Goal: Check status: Check status

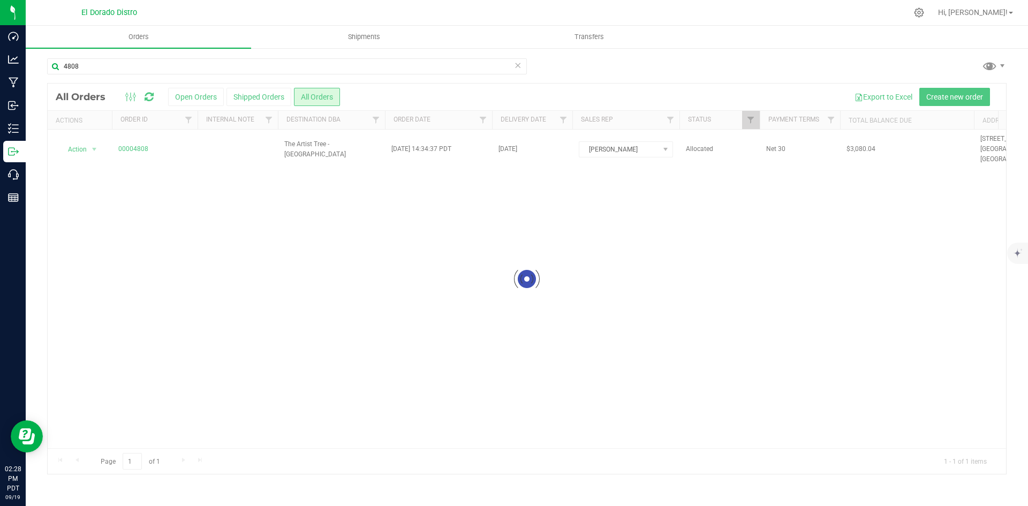
type input "4808"
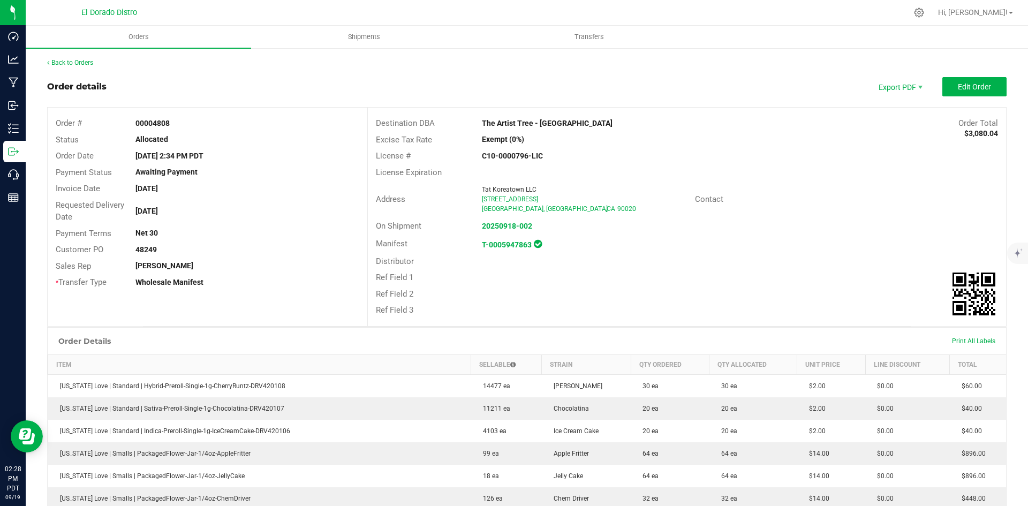
drag, startPoint x: 733, startPoint y: 234, endPoint x: 740, endPoint y: 235, distance: 7.6
click at [736, 234] on div "Destination DBA The Artist Tree - [GEOGRAPHIC_DATA] Order Total $3,080.04 Excis…" at bounding box center [686, 217] width 639 height 219
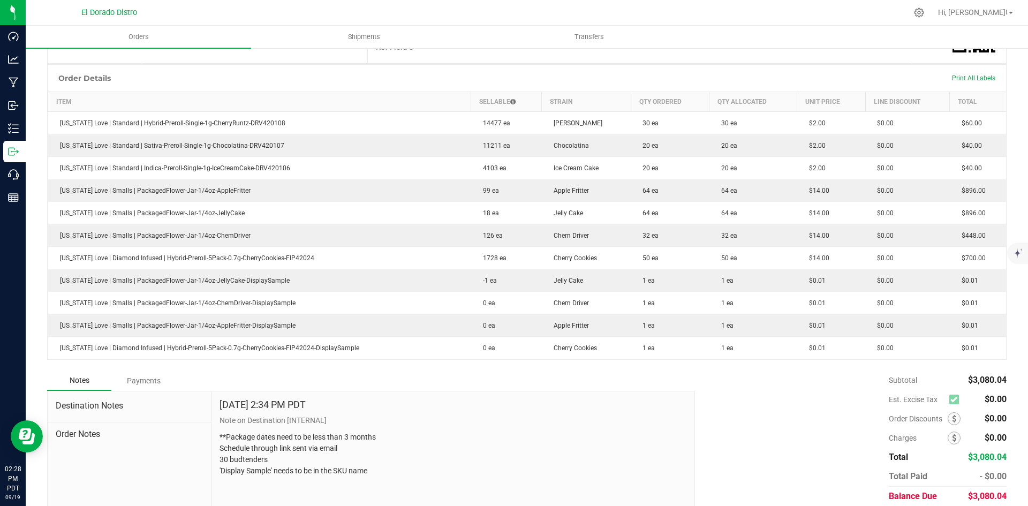
scroll to position [268, 0]
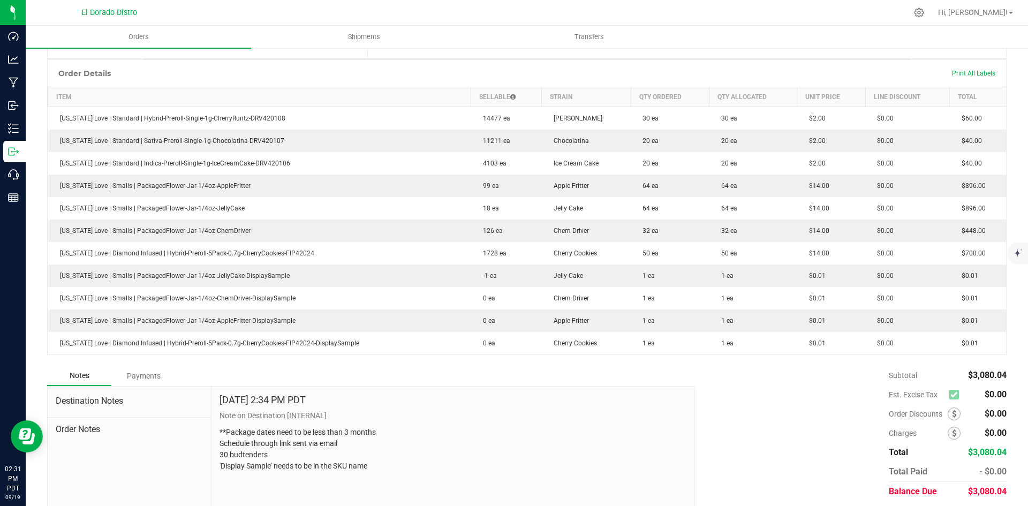
click at [761, 386] on div "Subtotal $3,080.04 Est. Excise Tax $0.00" at bounding box center [847, 434] width 320 height 136
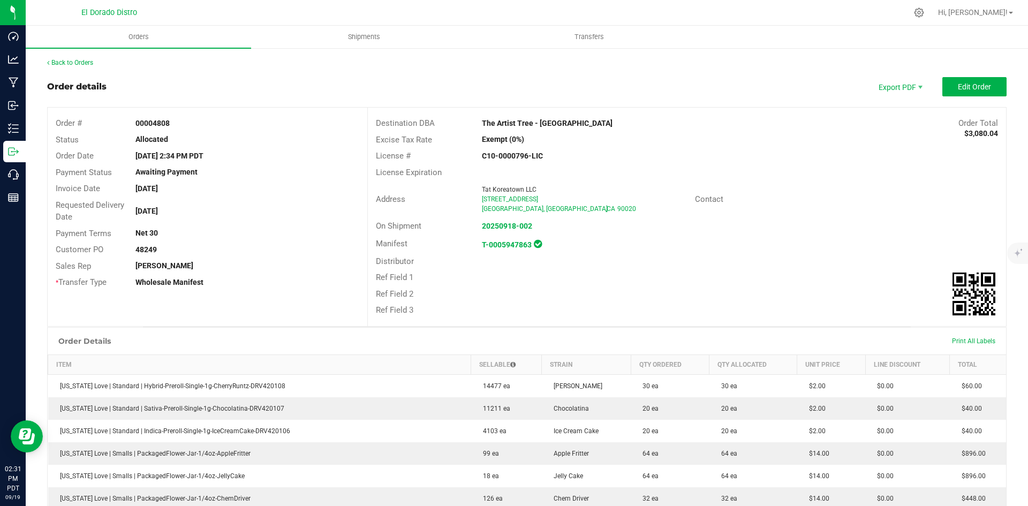
click at [81, 58] on div "Back to Orders" at bounding box center [527, 63] width 960 height 10
click at [87, 61] on link "Back to Orders" at bounding box center [70, 62] width 46 height 7
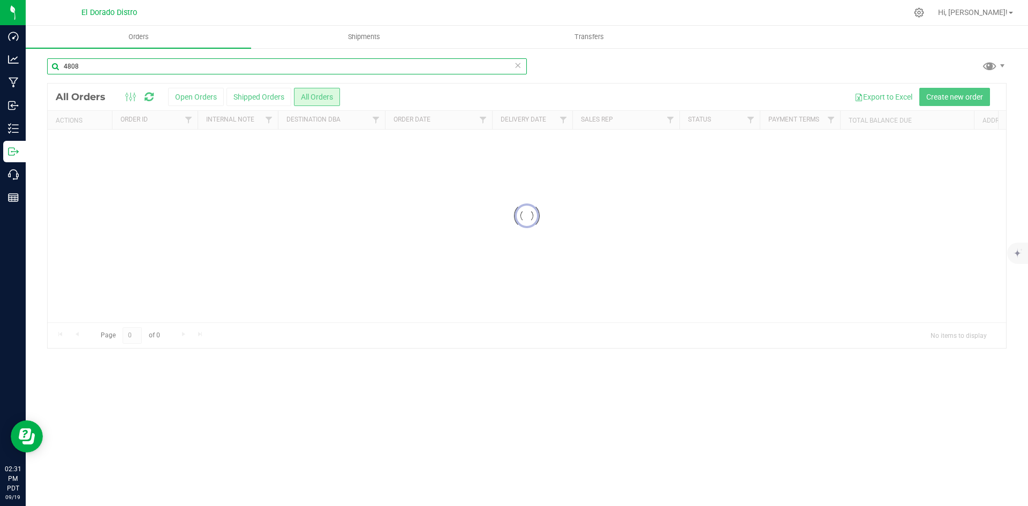
click at [139, 61] on input "4808" at bounding box center [287, 66] width 480 height 16
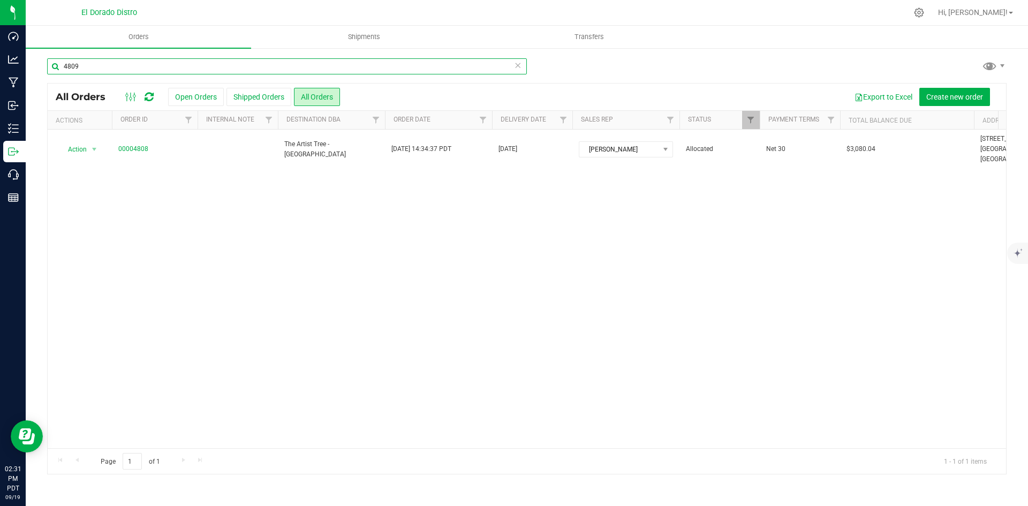
type input "4809"
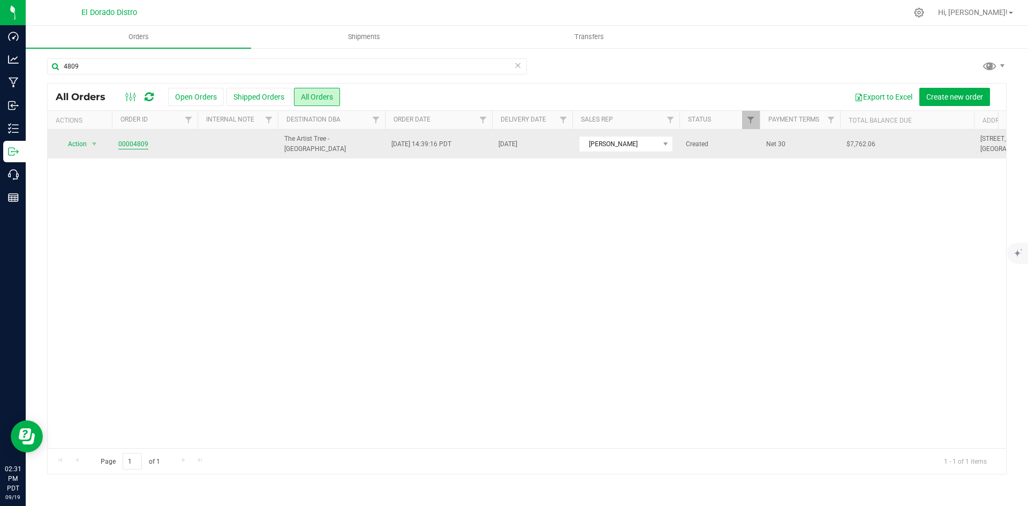
click at [138, 145] on link "00004809" at bounding box center [133, 144] width 30 height 10
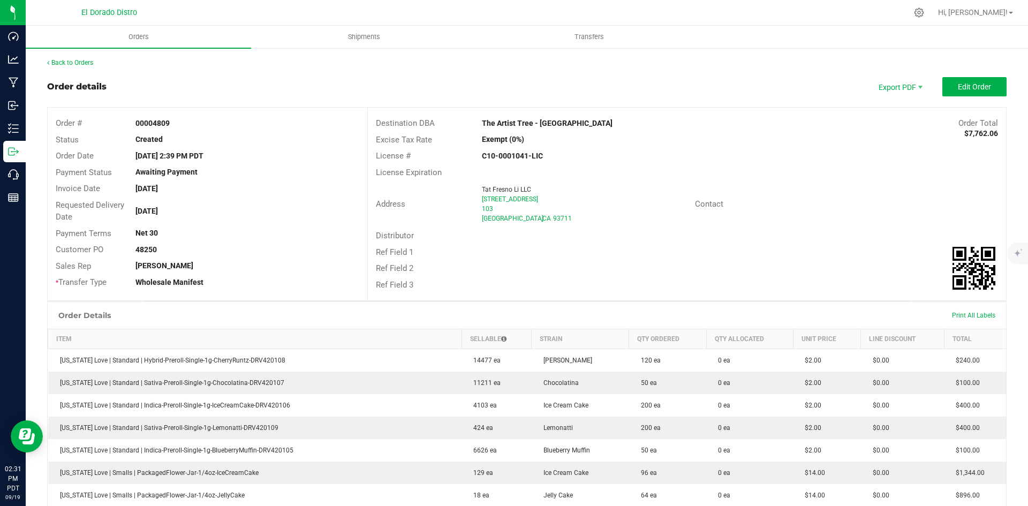
click at [656, 259] on div "Ref Field 1" at bounding box center [687, 252] width 638 height 17
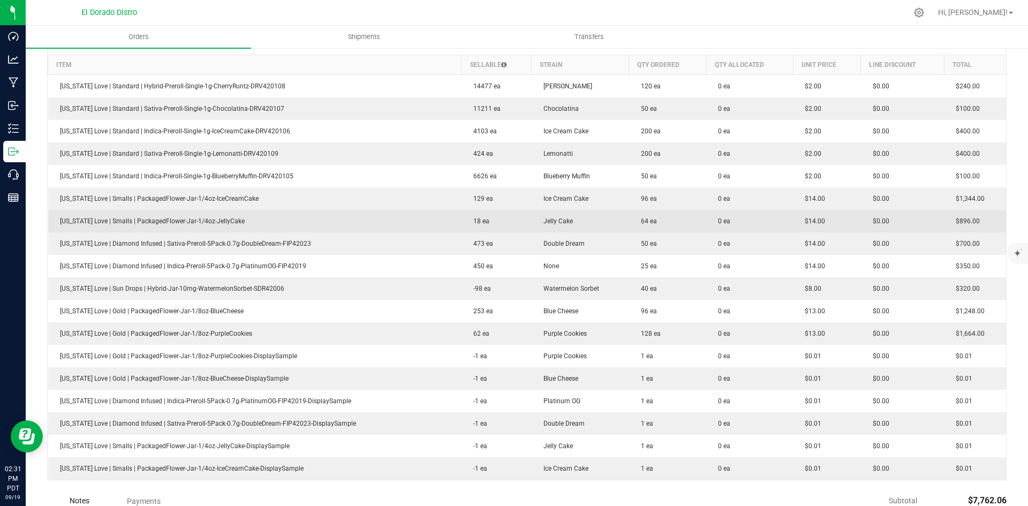
scroll to position [268, 0]
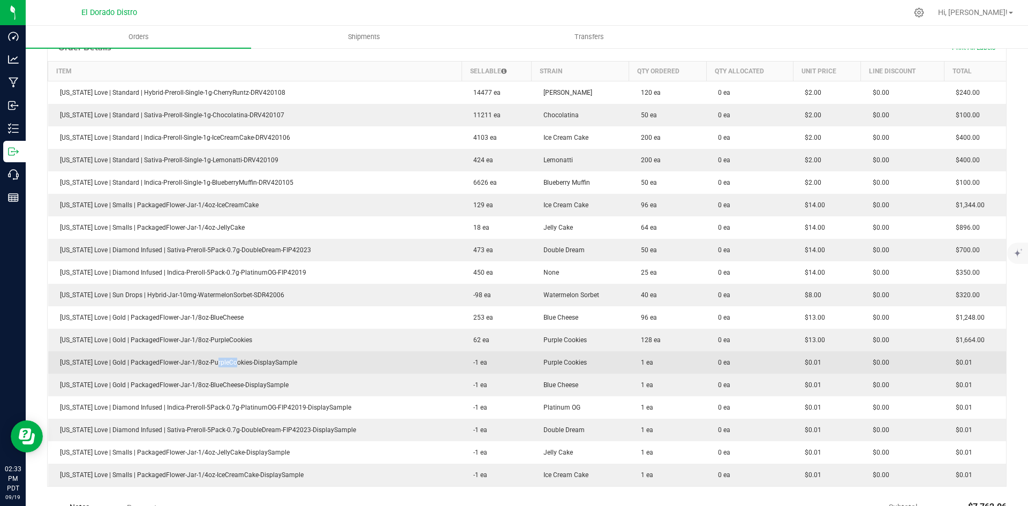
click at [287, 358] on td "[US_STATE] Love | Gold | PackagedFlower-Jar-1/8oz-PurpleCookies-DisplaySample" at bounding box center [255, 362] width 414 height 22
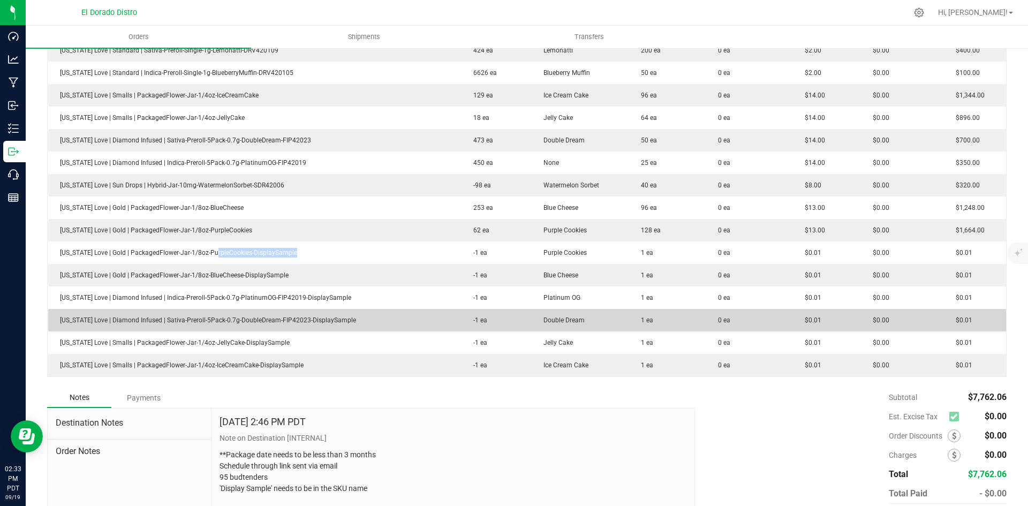
scroll to position [428, 0]
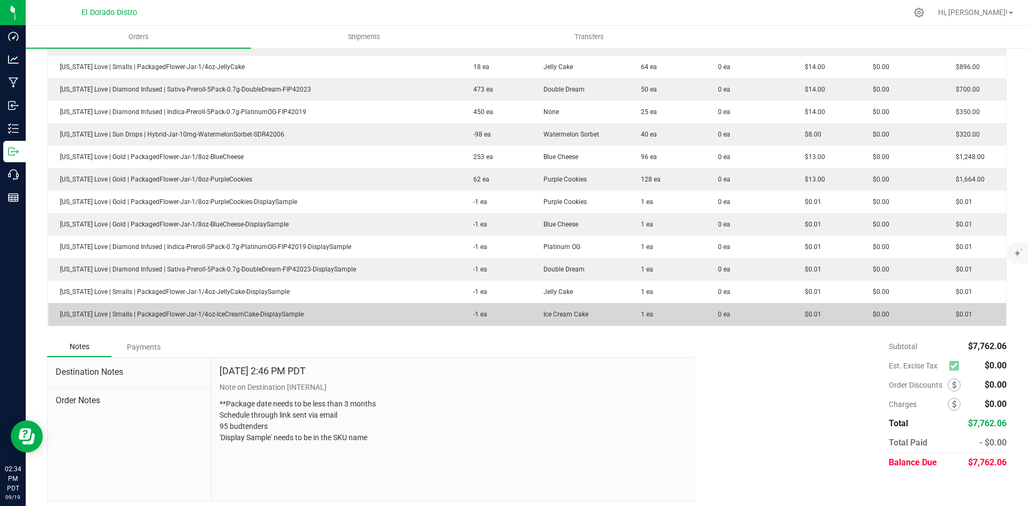
click at [688, 320] on td "1 ea" at bounding box center [668, 314] width 78 height 22
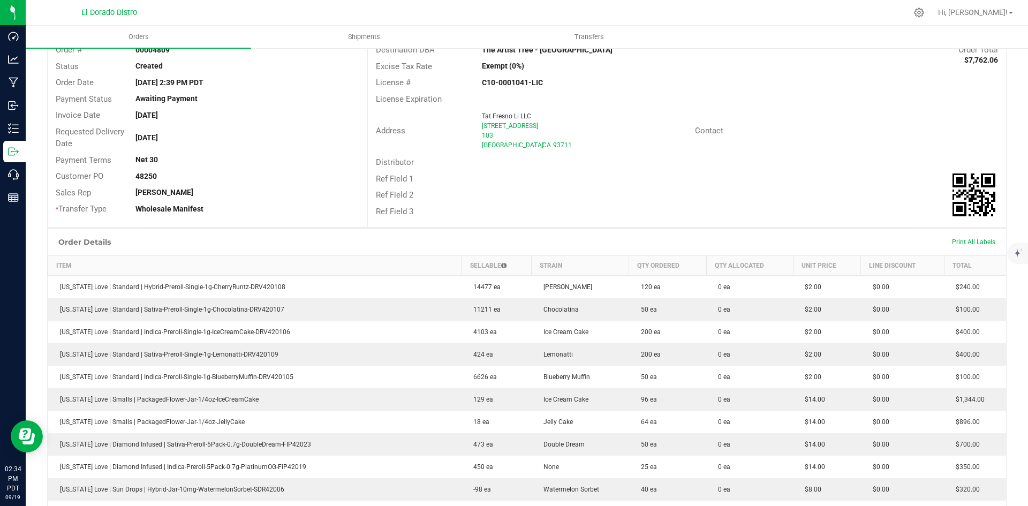
scroll to position [0, 0]
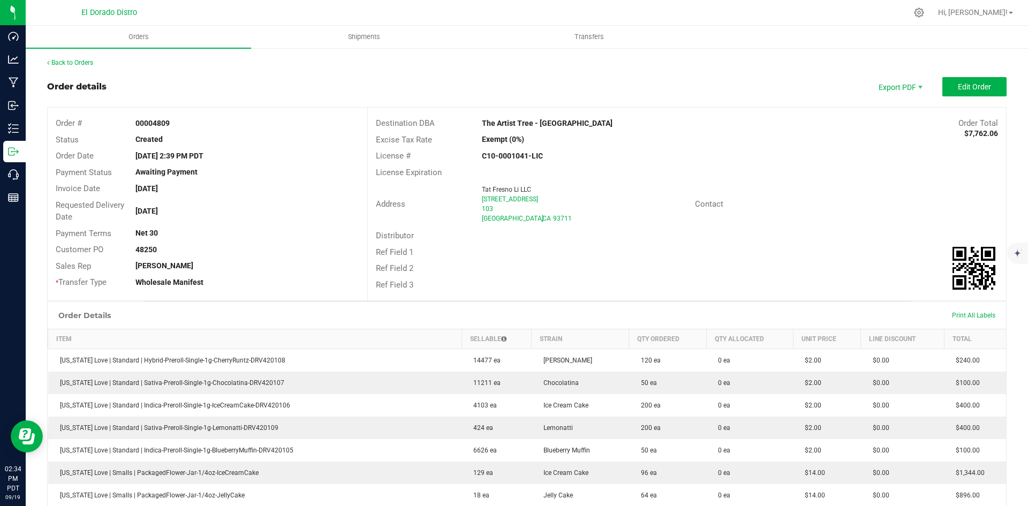
click at [85, 57] on div "Back to Orders Order details Export PDF Edit Order Order # 00004809 Status Crea…" at bounding box center [527, 494] width 1003 height 894
click at [85, 62] on link "Back to Orders" at bounding box center [70, 62] width 46 height 7
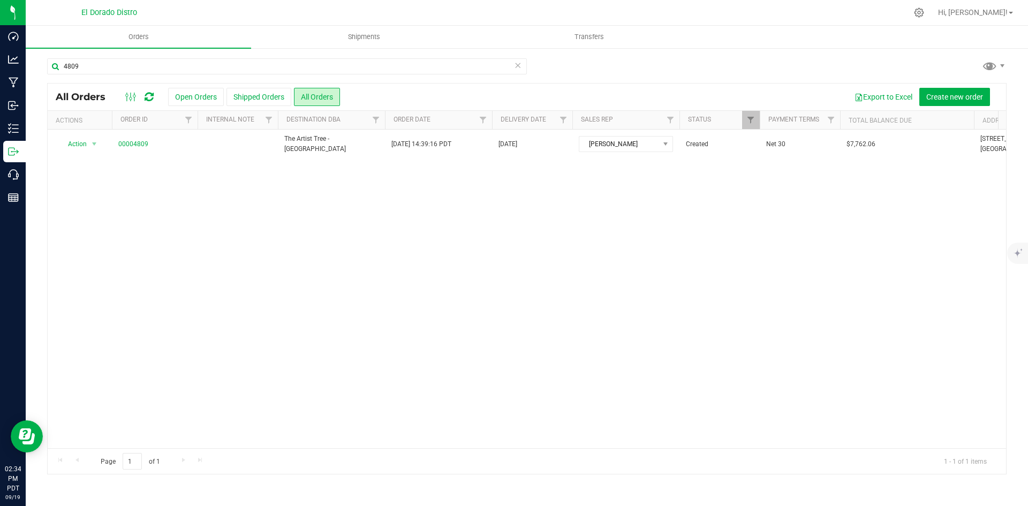
drag, startPoint x: 858, startPoint y: 64, endPoint x: 461, endPoint y: 82, distance: 397.3
click at [850, 64] on div "4809" at bounding box center [527, 70] width 960 height 25
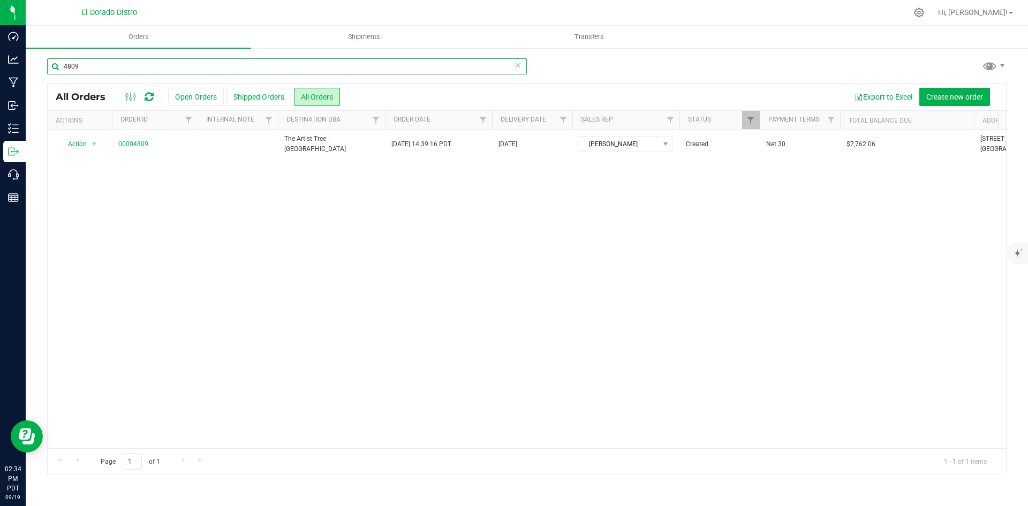
click at [245, 65] on input "4809" at bounding box center [287, 66] width 480 height 16
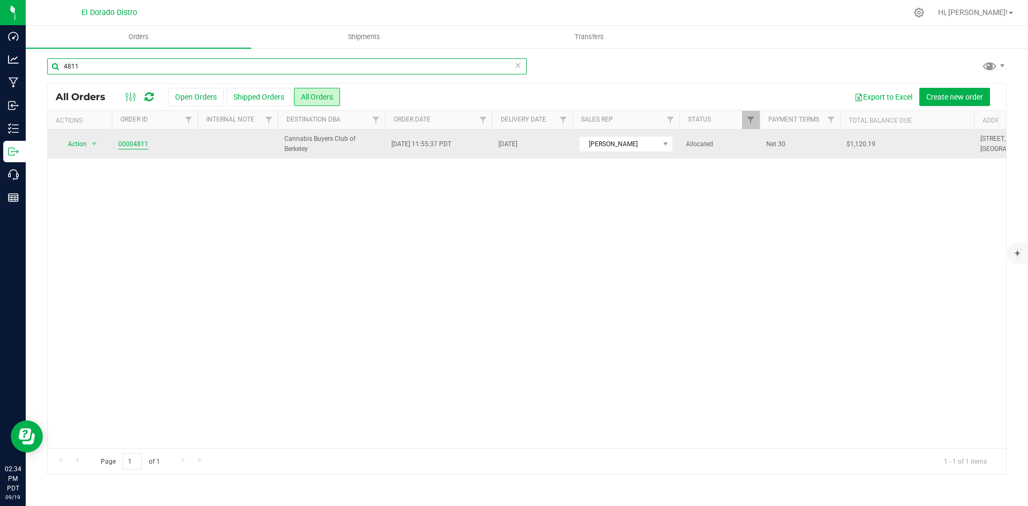
type input "4811"
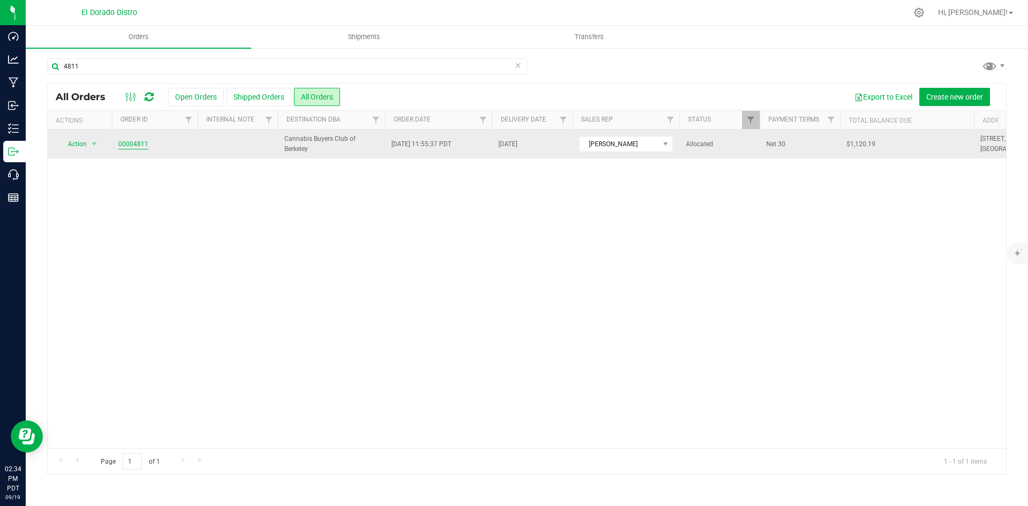
click at [139, 145] on link "00004811" at bounding box center [133, 144] width 30 height 10
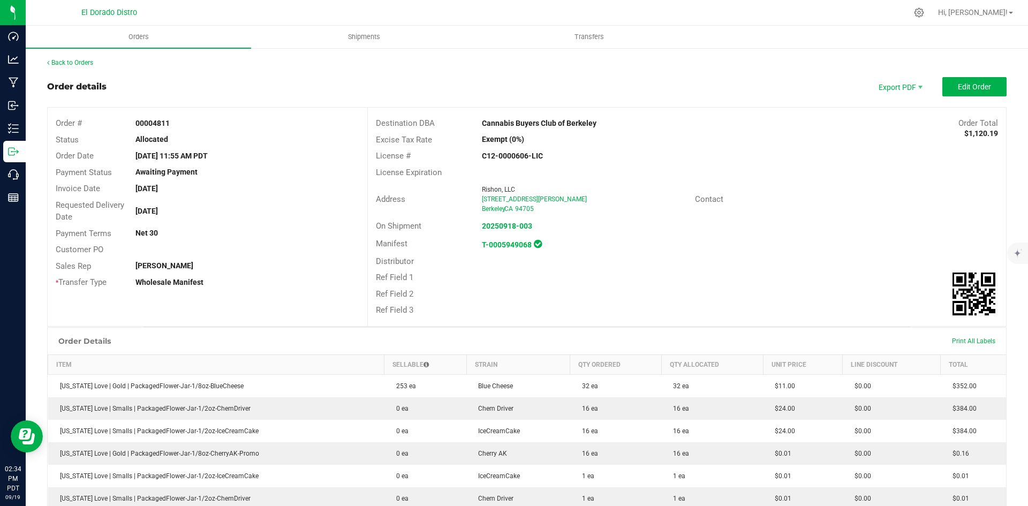
click at [775, 148] on div "License # C12-0000606-LIC" at bounding box center [687, 156] width 638 height 17
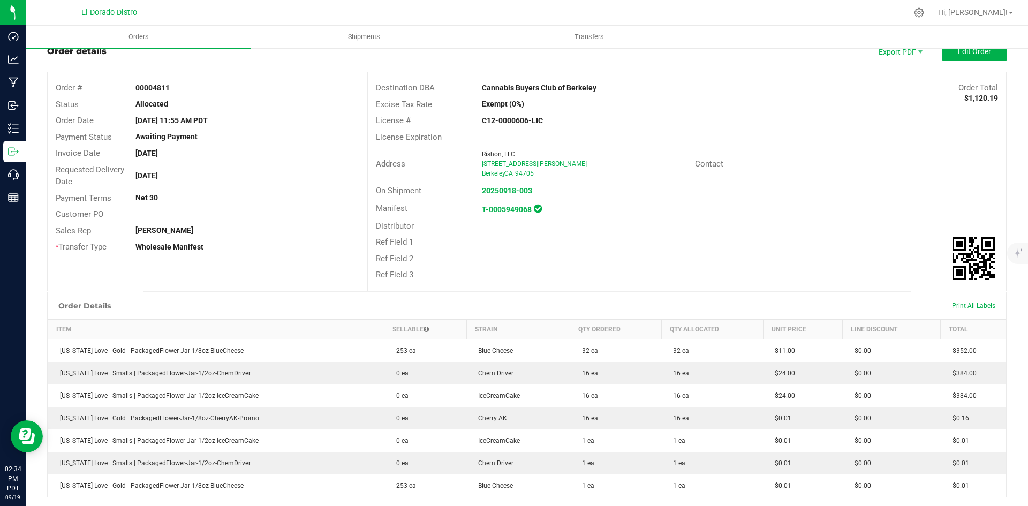
scroll to position [213, 0]
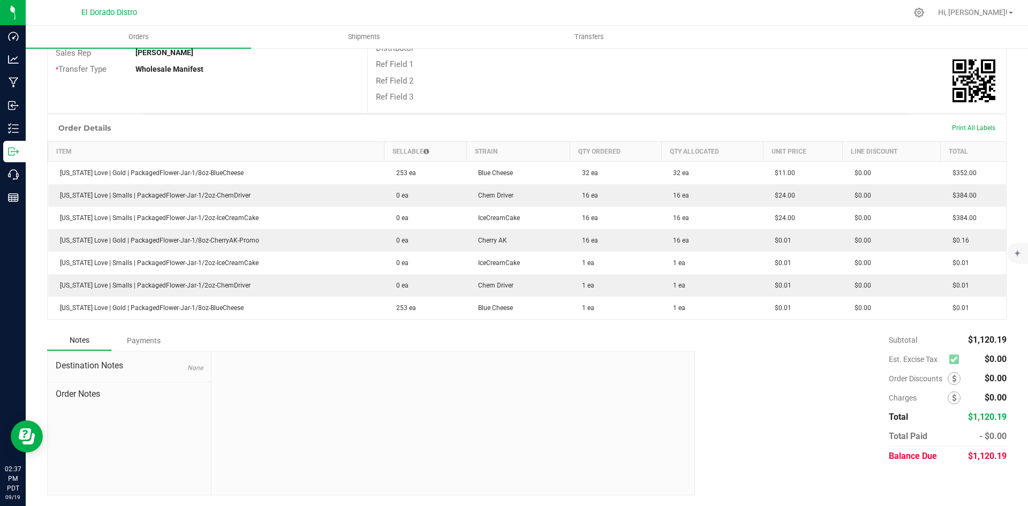
click at [696, 350] on div "Subtotal $1,120.19 Est. Excise Tax $0.00" at bounding box center [847, 398] width 320 height 136
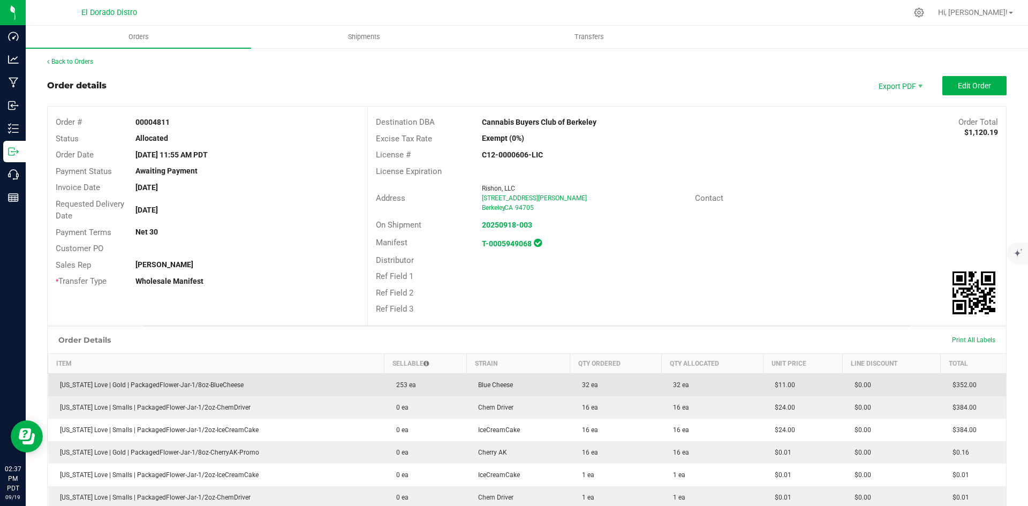
scroll to position [0, 0]
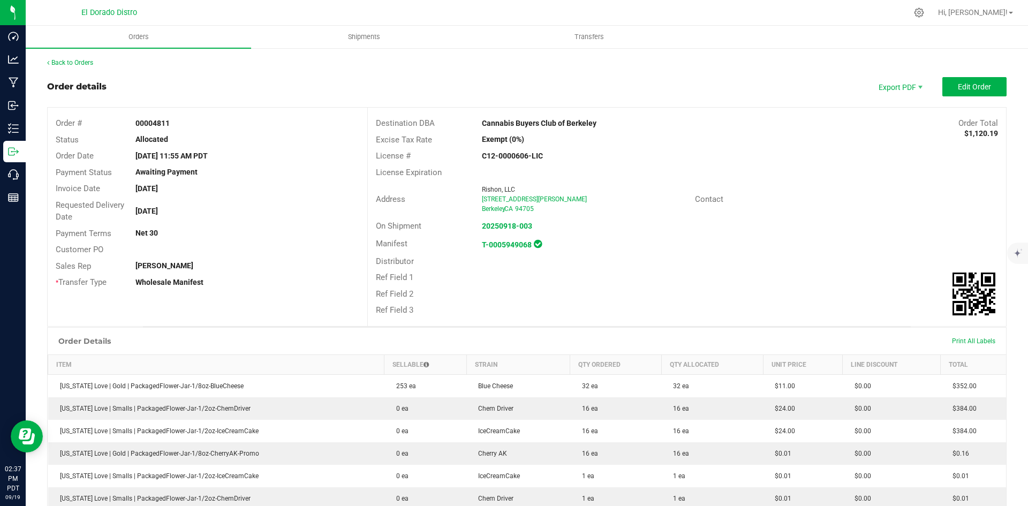
click at [62, 54] on div "Back to Orders Order details Export PDF Edit Order Order # 00004811 Status Allo…" at bounding box center [527, 383] width 1003 height 672
click at [64, 60] on link "Back to Orders" at bounding box center [70, 62] width 46 height 7
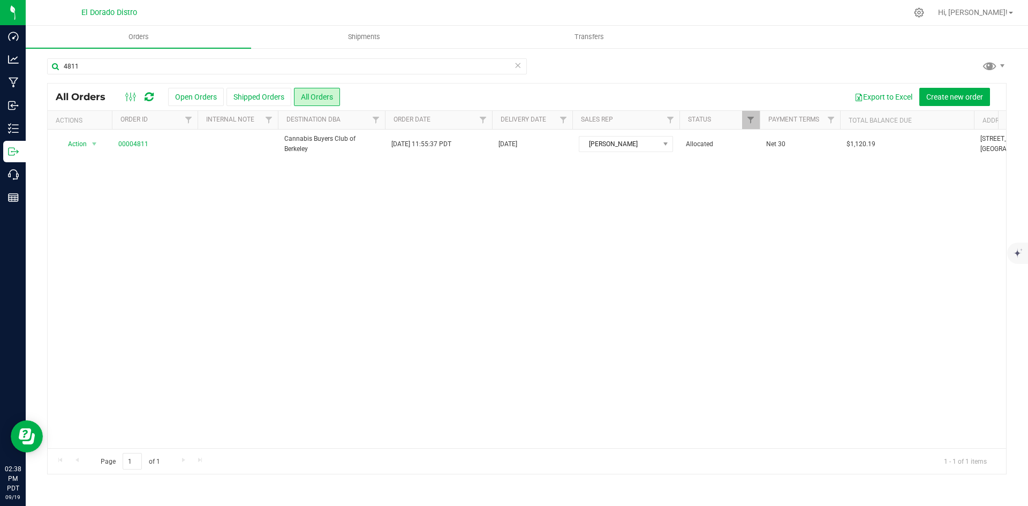
click at [862, 69] on div "4811" at bounding box center [527, 70] width 960 height 25
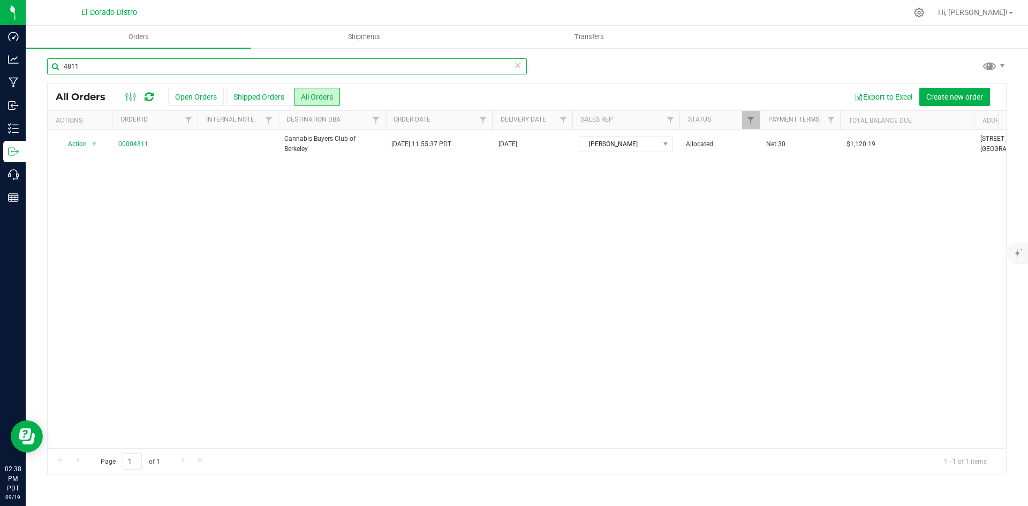
click at [177, 69] on input "4811" at bounding box center [287, 66] width 480 height 16
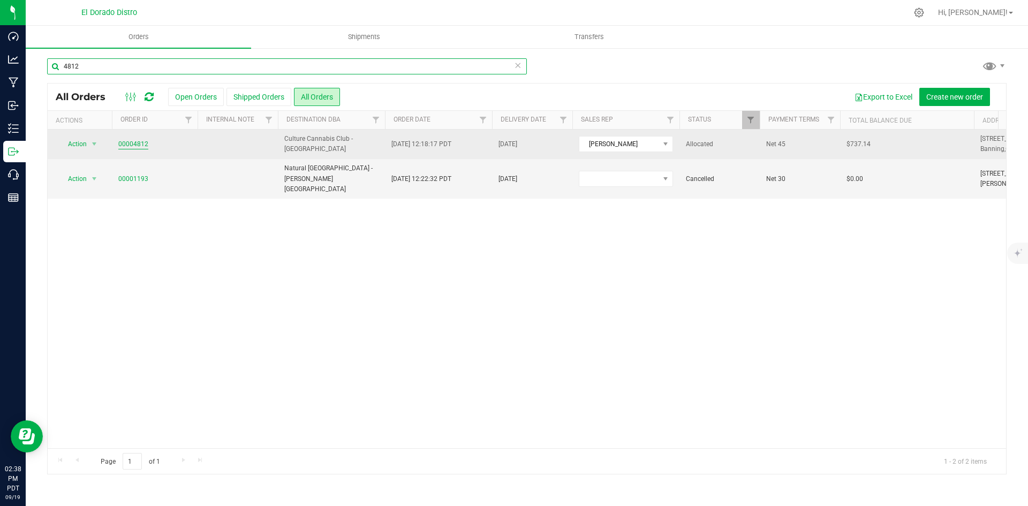
type input "4812"
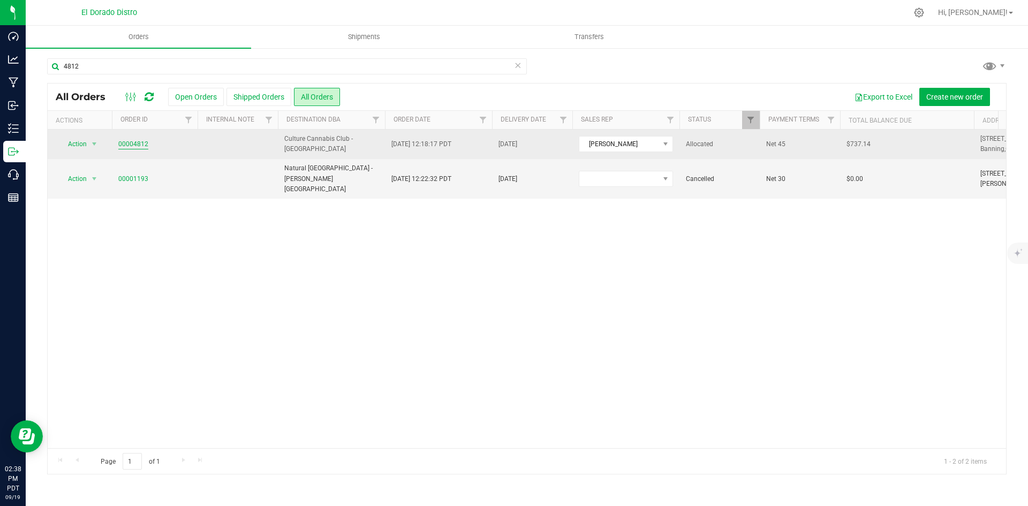
click at [142, 144] on link "00004812" at bounding box center [133, 144] width 30 height 10
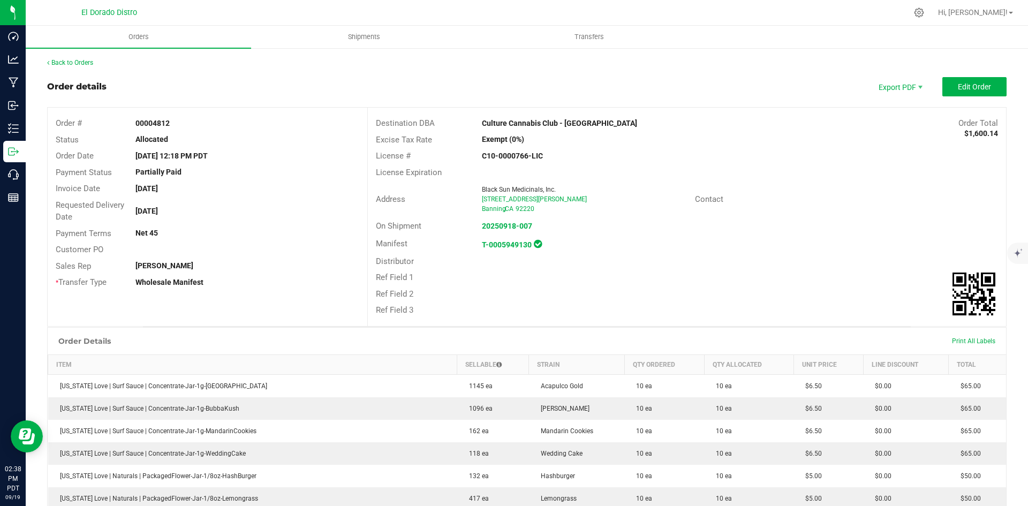
click at [696, 259] on div "Distributor" at bounding box center [687, 261] width 638 height 17
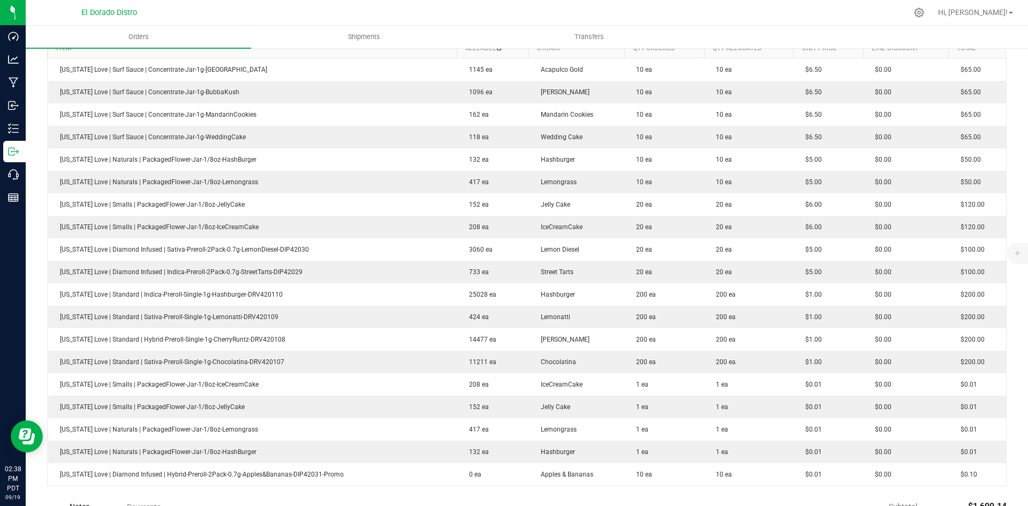
scroll to position [321, 0]
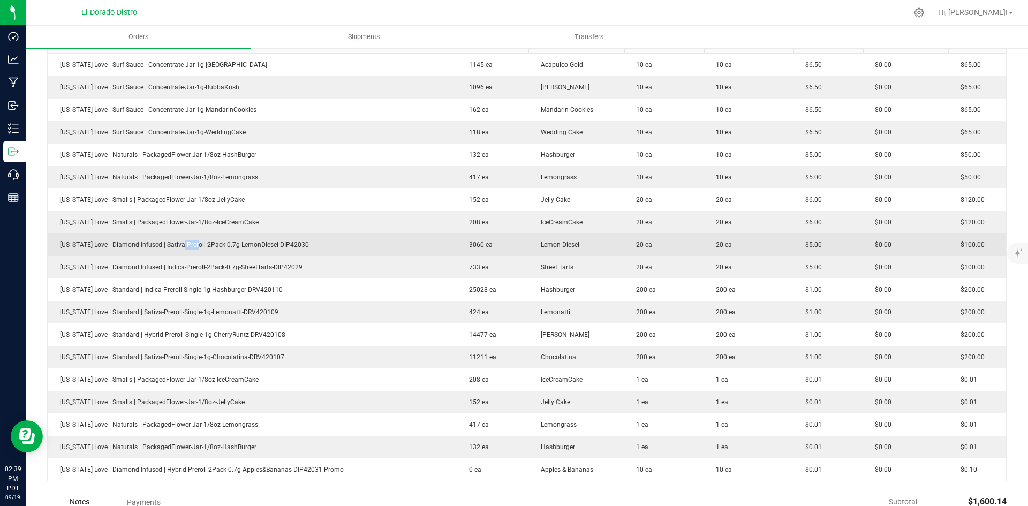
click at [240, 245] on td "[US_STATE] Love | Diamond Infused | Sativa-Preroll-2Pack-0.7g-LemonDiesel-DIP42…" at bounding box center [252, 245] width 409 height 22
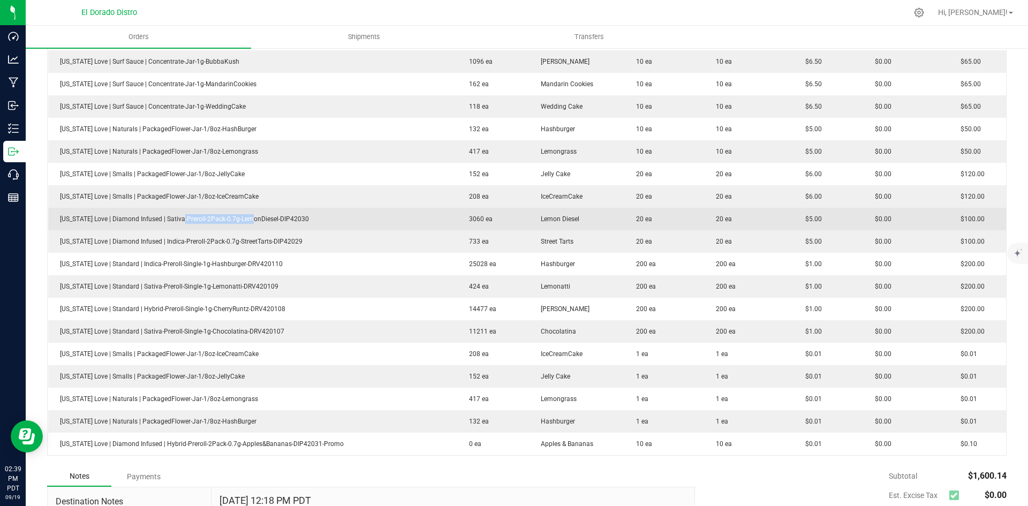
scroll to position [428, 0]
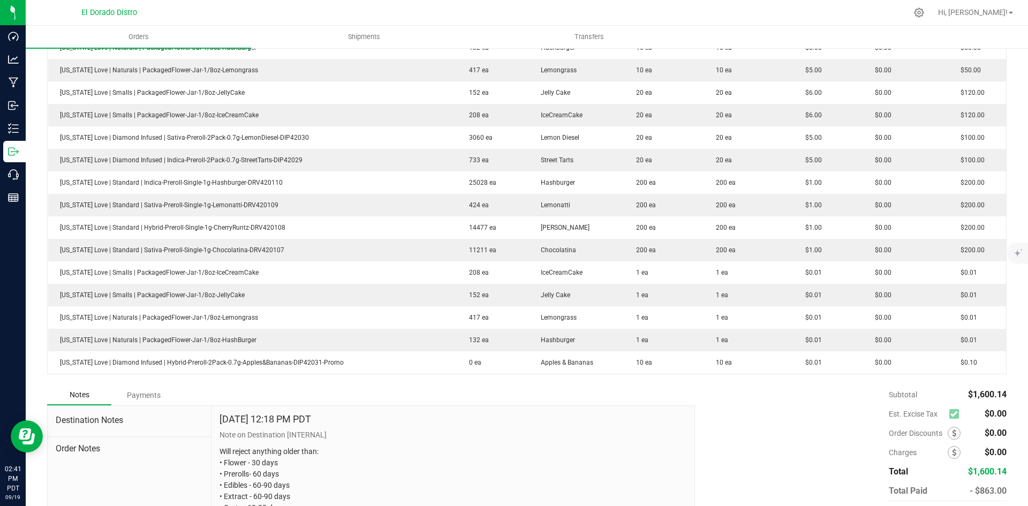
click at [802, 398] on div "Subtotal $1,600.14 Est. Excise Tax $0.00" at bounding box center [847, 453] width 320 height 136
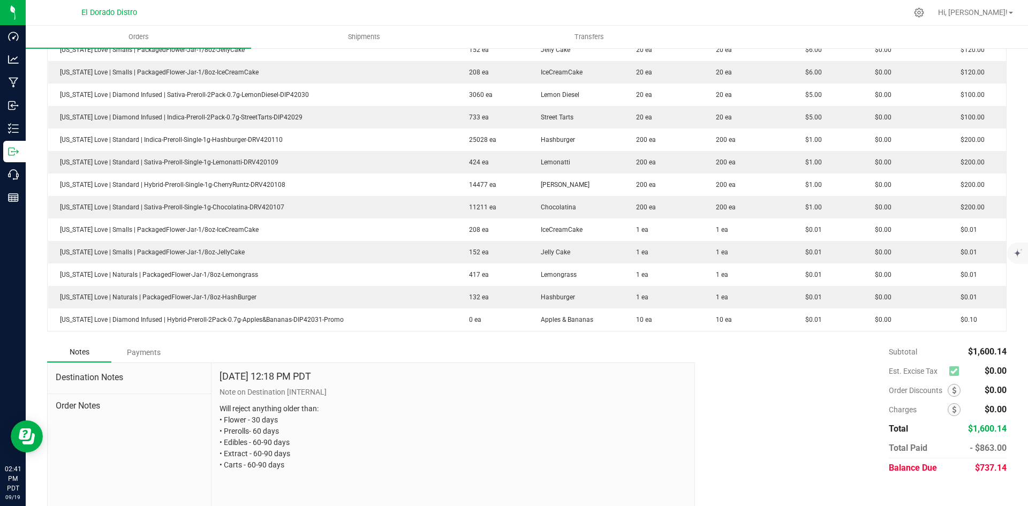
scroll to position [483, 0]
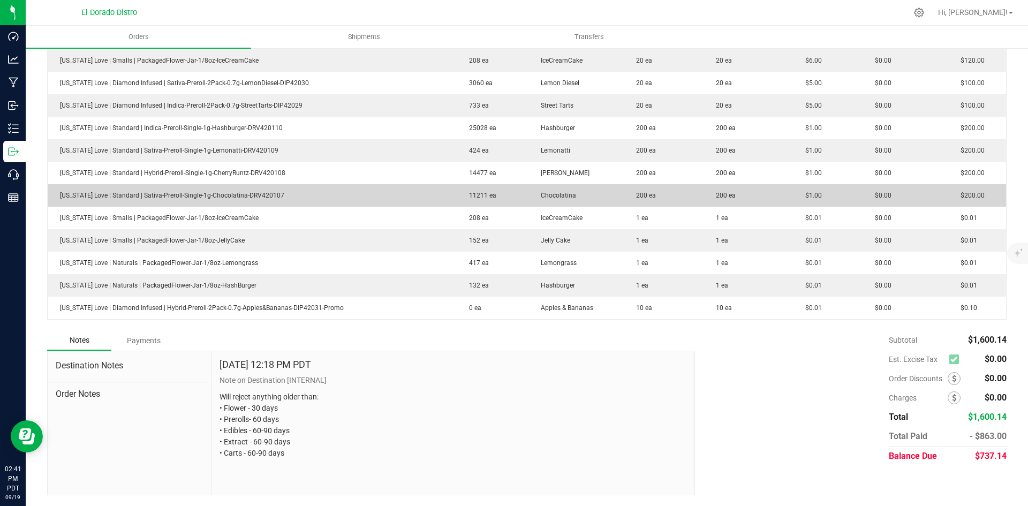
click at [418, 205] on td "[US_STATE] Love | Standard | Sativa-Preroll-Single-1g-Chocolatina-DRV420107" at bounding box center [252, 195] width 409 height 22
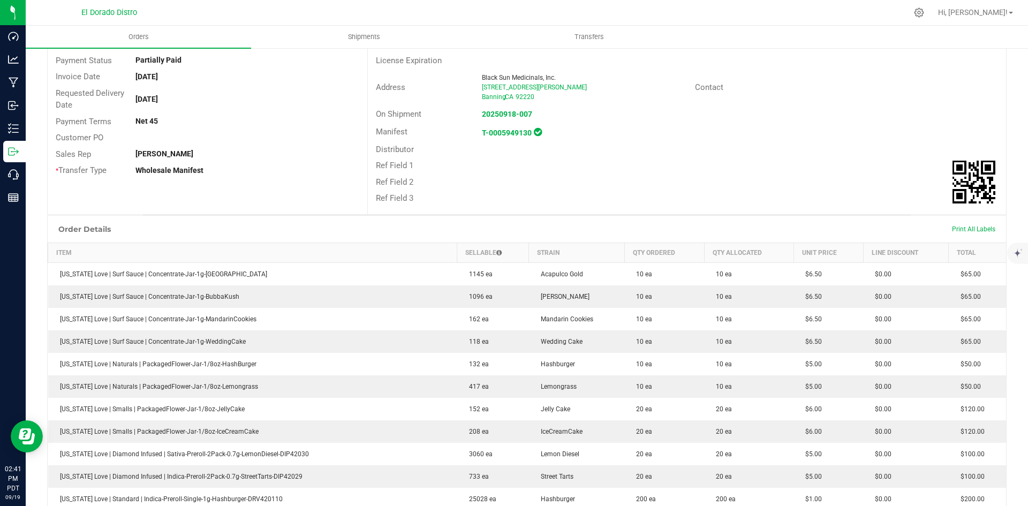
scroll to position [0, 0]
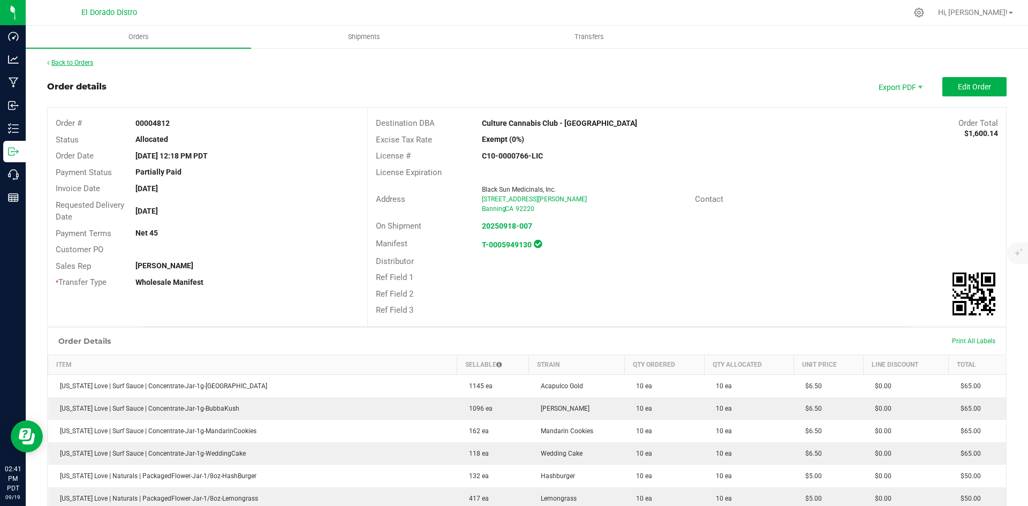
click at [84, 59] on link "Back to Orders" at bounding box center [70, 62] width 46 height 7
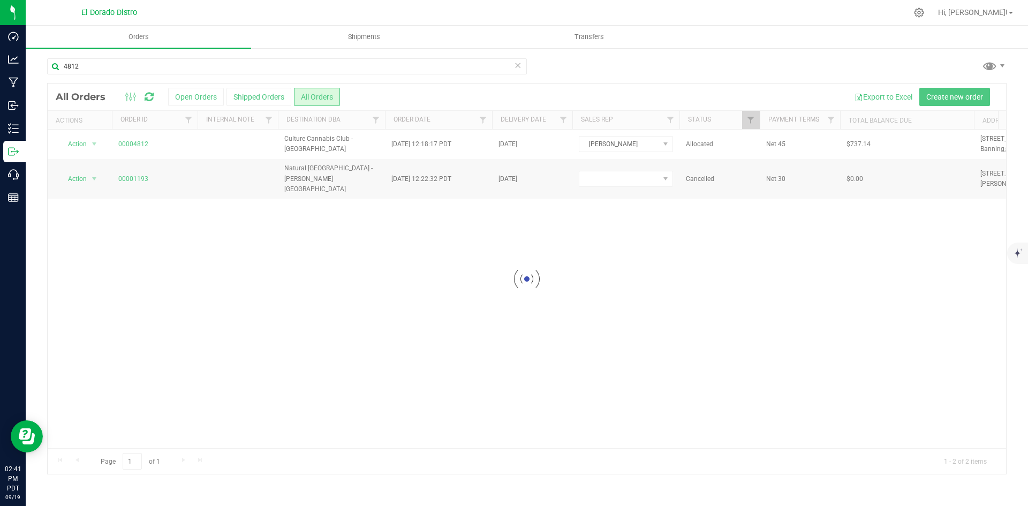
click at [876, 63] on div "4812" at bounding box center [527, 70] width 960 height 25
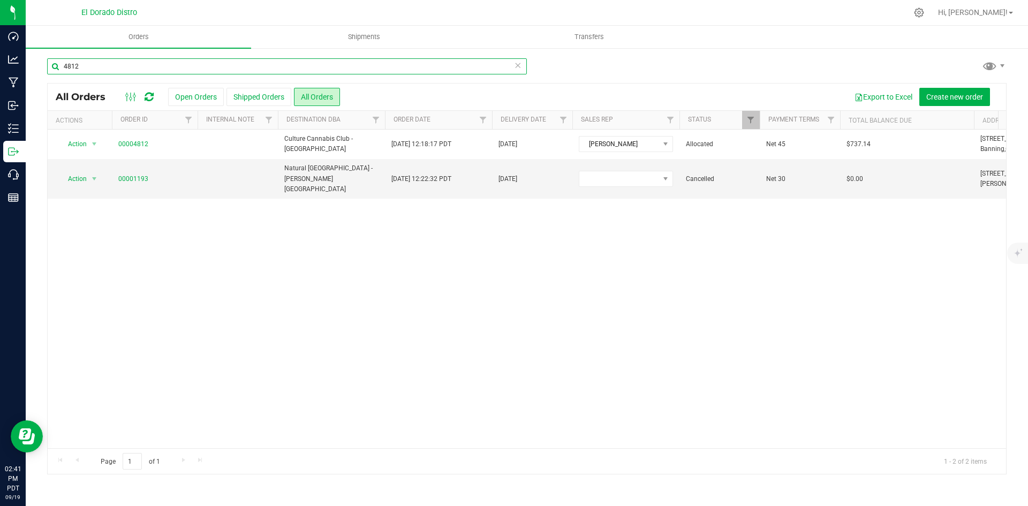
click at [245, 59] on input "4812" at bounding box center [287, 66] width 480 height 16
type input "4777"
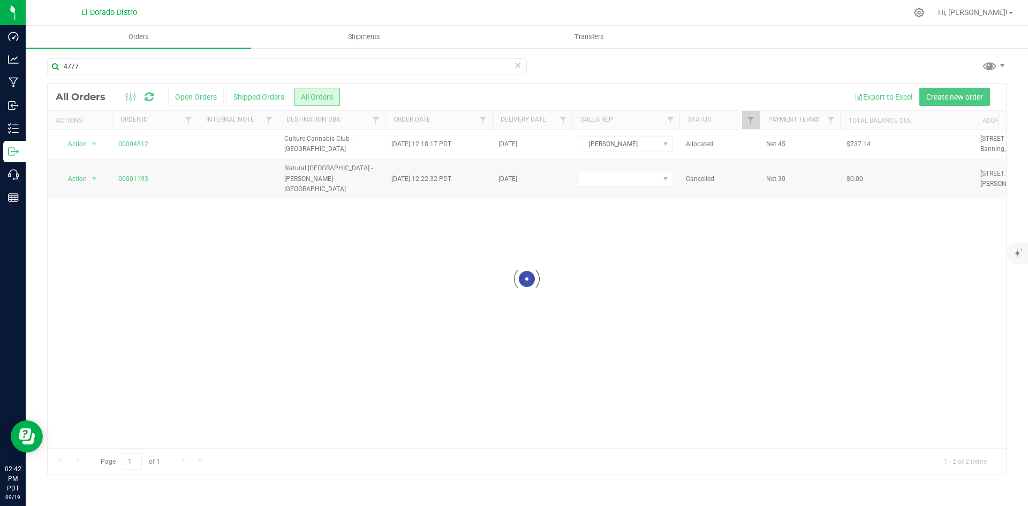
drag, startPoint x: 864, startPoint y: 67, endPoint x: 834, endPoint y: 71, distance: 30.2
click at [864, 67] on div "4777" at bounding box center [527, 70] width 960 height 25
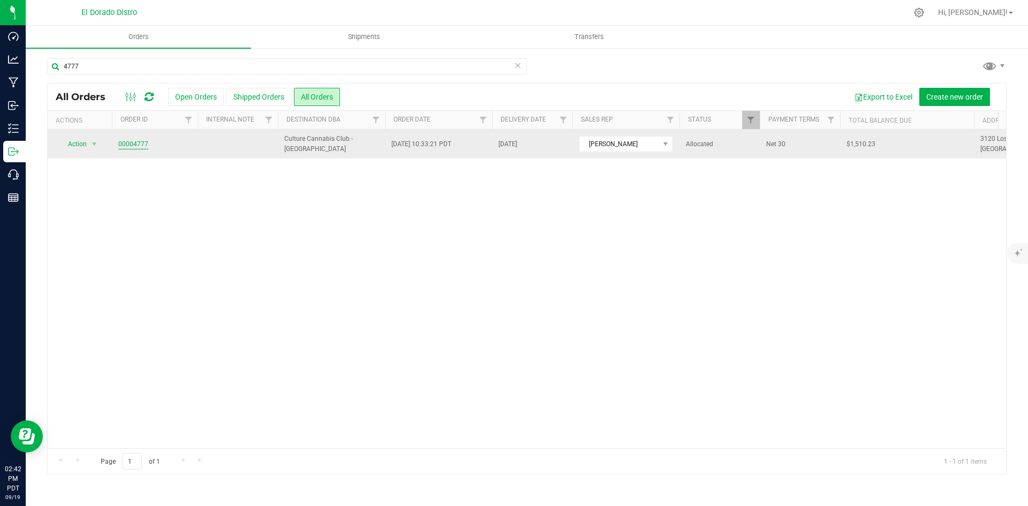
click at [137, 142] on link "00004777" at bounding box center [133, 144] width 30 height 10
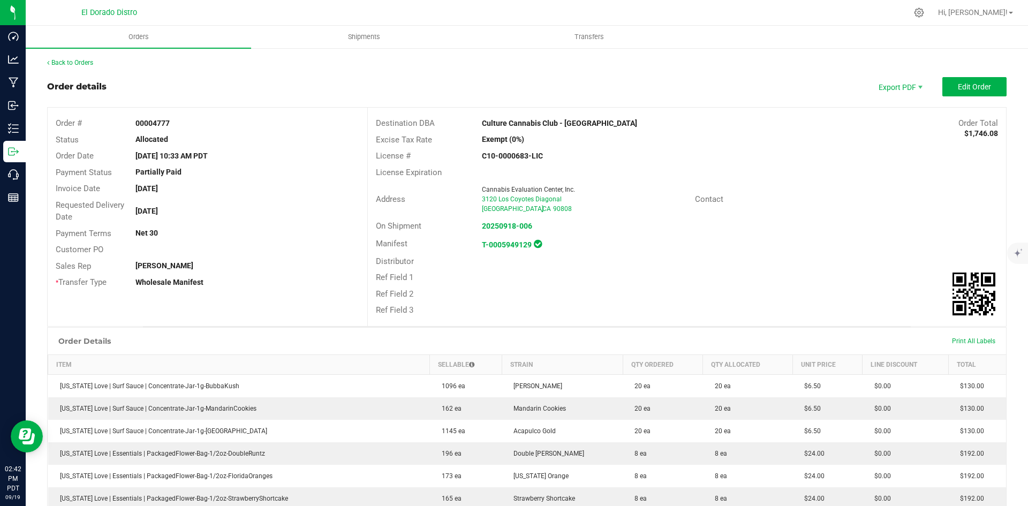
click at [667, 274] on div "Ref Field 1" at bounding box center [687, 277] width 638 height 17
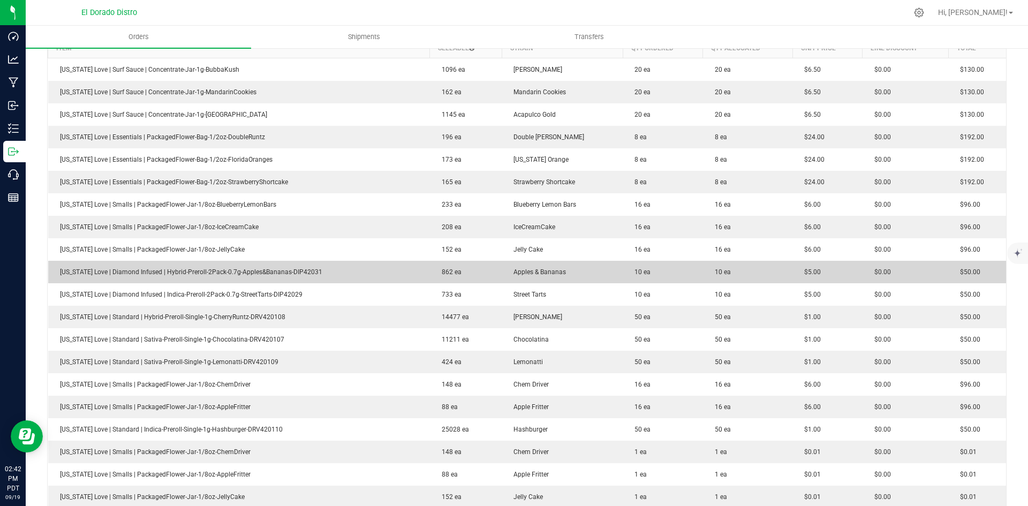
scroll to position [321, 0]
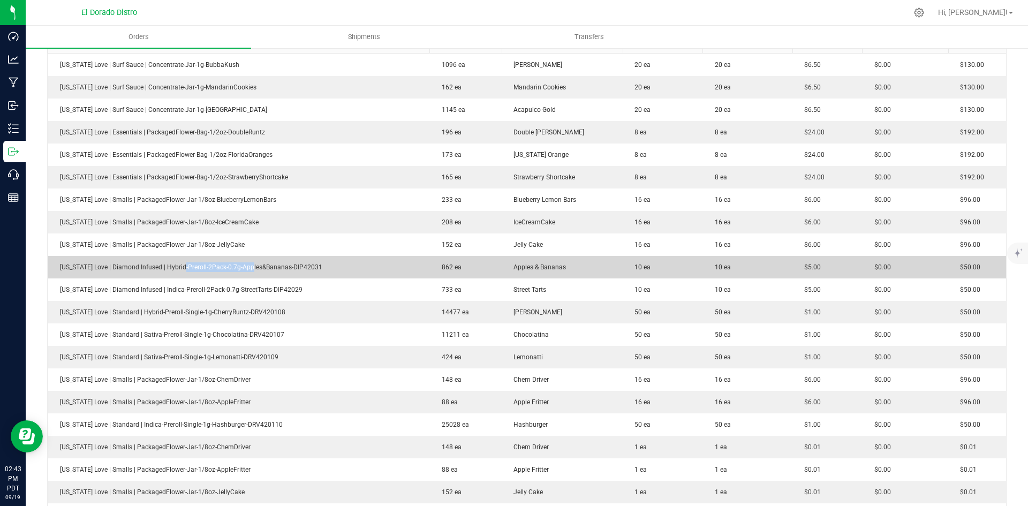
drag, startPoint x: 177, startPoint y: 266, endPoint x: 326, endPoint y: 260, distance: 149.0
click at [282, 263] on td "[US_STATE] Love | Diamond Infused | Hybrid-Preroll-2Pack-0.7g-Apples&Bananas-DI…" at bounding box center [239, 267] width 382 height 22
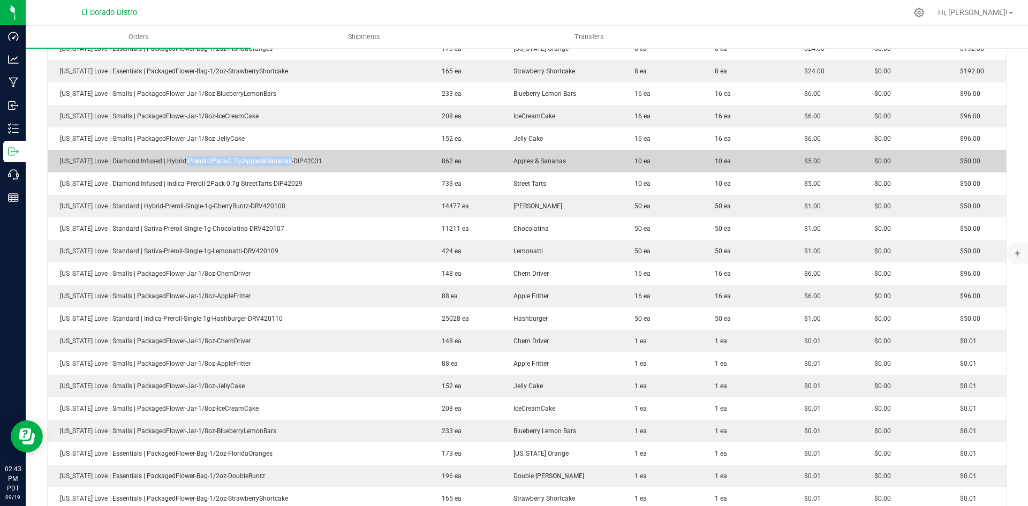
scroll to position [482, 0]
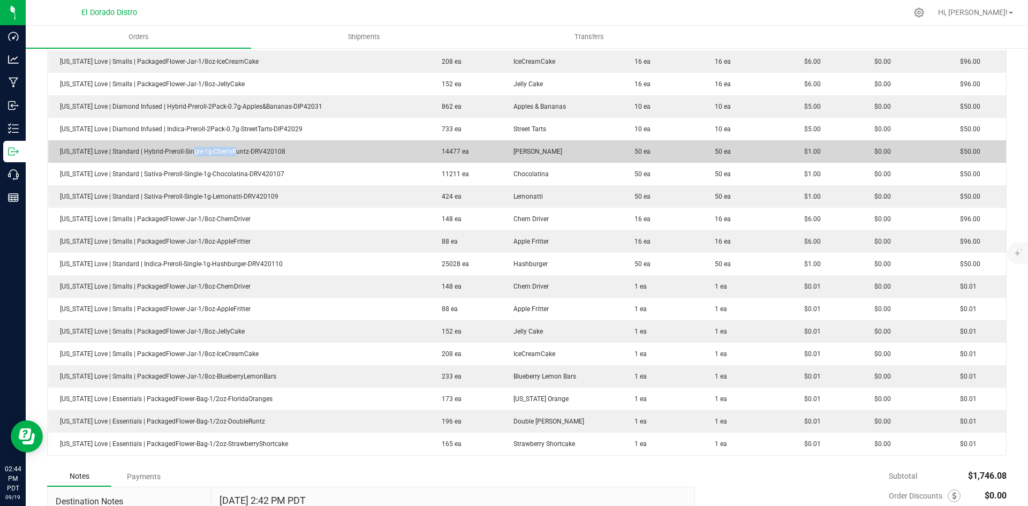
drag, startPoint x: 183, startPoint y: 147, endPoint x: 287, endPoint y: 155, distance: 104.2
click at [257, 154] on td "[US_STATE] Love | Standard | Hybrid-Preroll-Single-1g-CherryRuntz-DRV420108" at bounding box center [239, 151] width 382 height 22
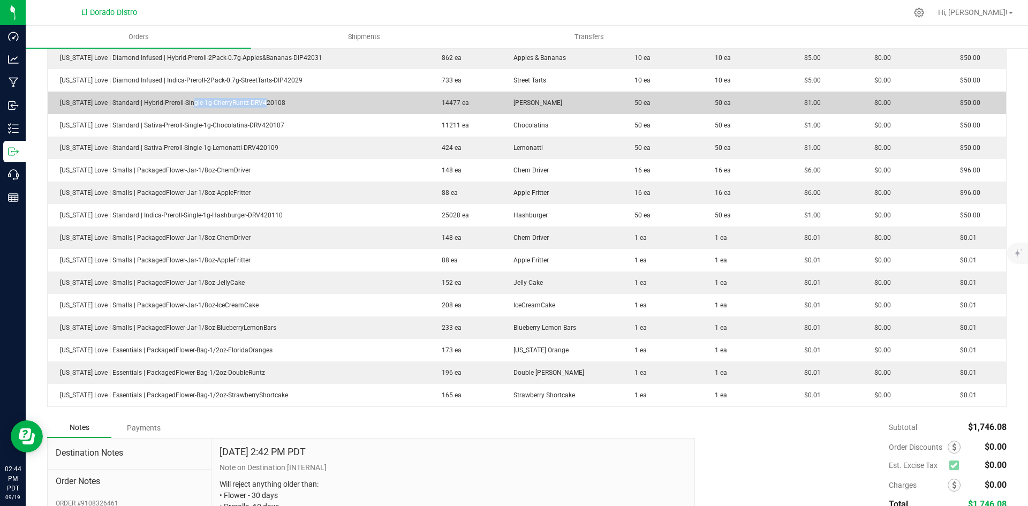
scroll to position [536, 0]
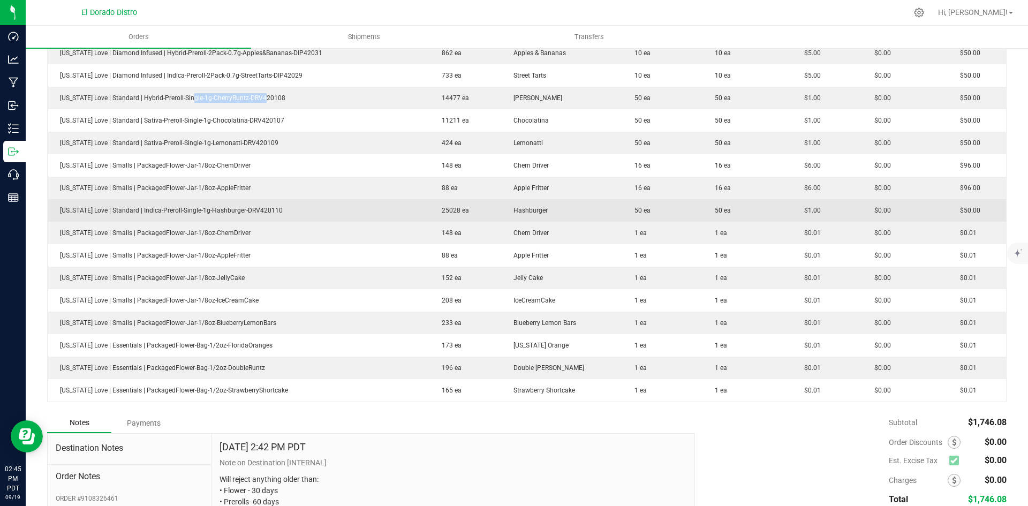
drag, startPoint x: 206, startPoint y: 212, endPoint x: 332, endPoint y: 212, distance: 125.9
click at [325, 212] on td "[US_STATE] Love | Standard | Indica-Preroll-Single-1g-Hashburger-DRV420110" at bounding box center [239, 210] width 382 height 22
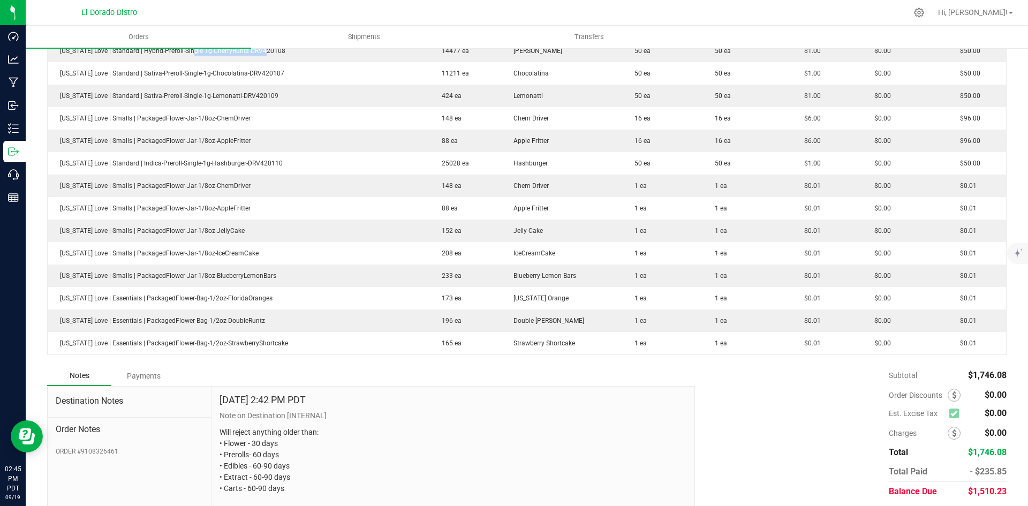
scroll to position [589, 0]
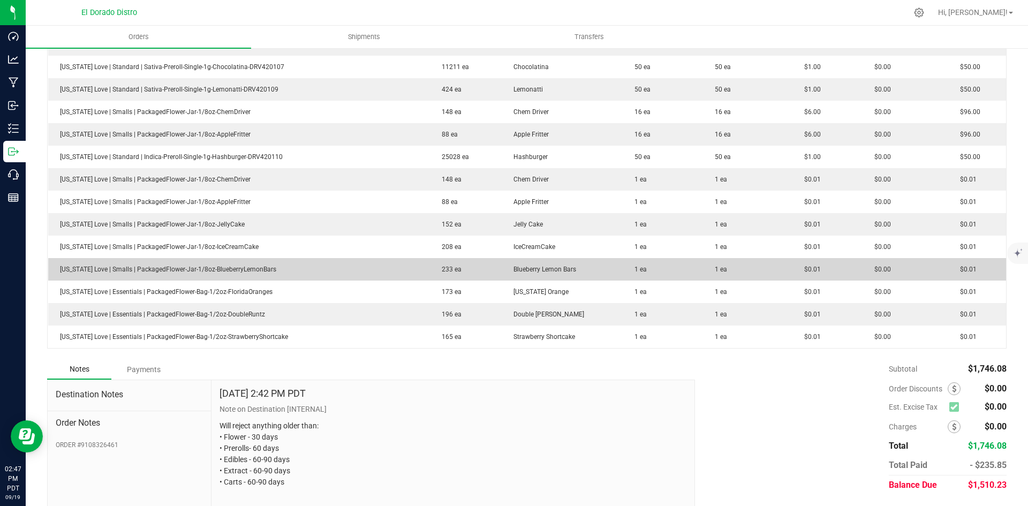
drag, startPoint x: 518, startPoint y: 156, endPoint x: 469, endPoint y: 274, distance: 128.4
click at [519, 155] on span "Hashburger" at bounding box center [528, 156] width 40 height 7
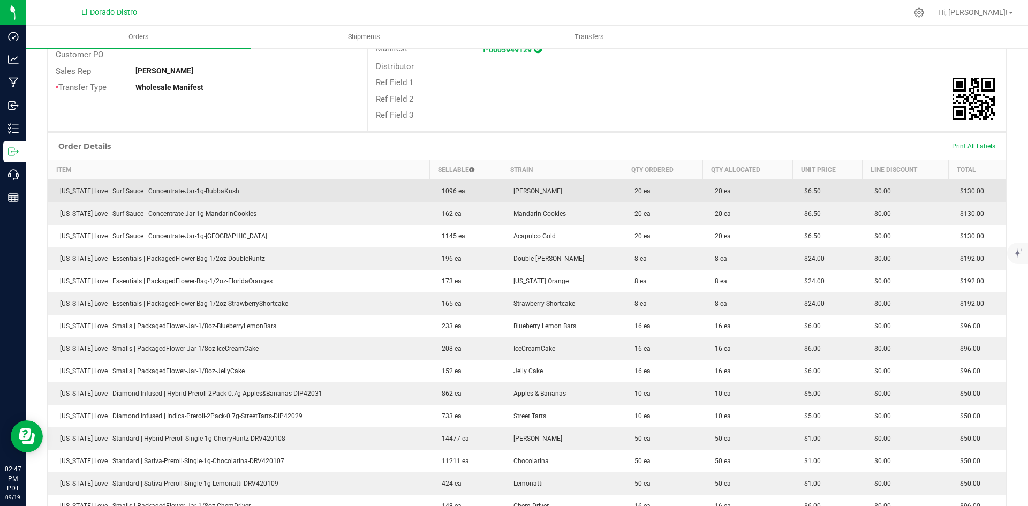
scroll to position [0, 0]
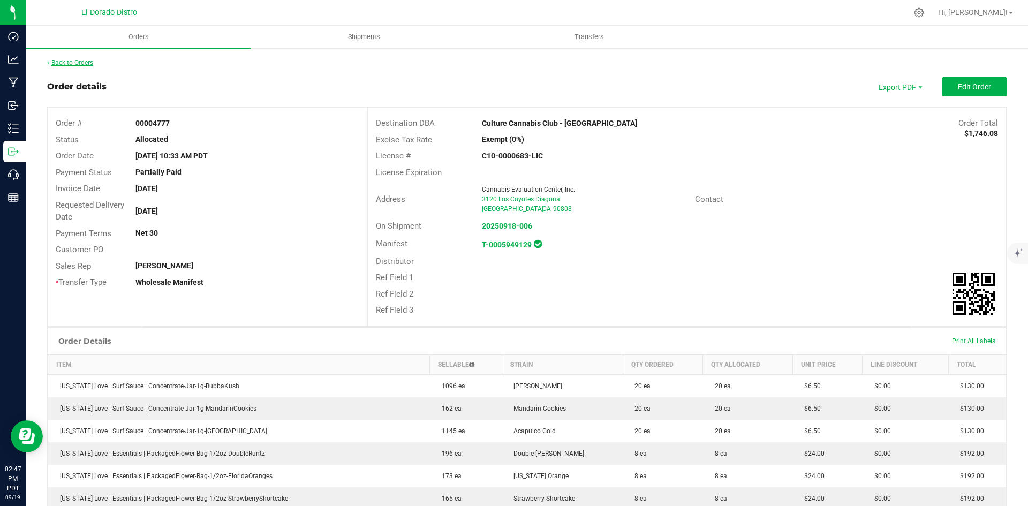
click at [88, 60] on link "Back to Orders" at bounding box center [70, 62] width 46 height 7
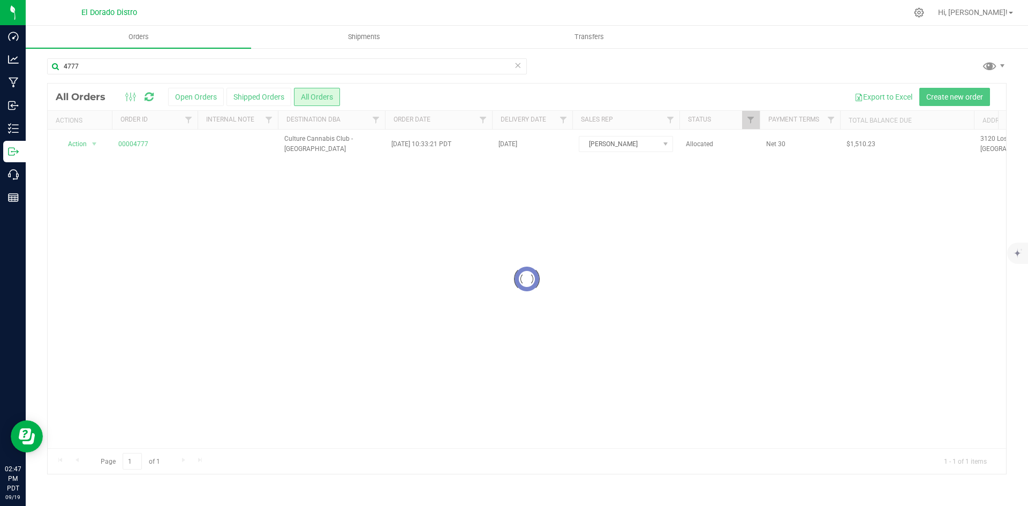
drag, startPoint x: 874, startPoint y: 60, endPoint x: 779, endPoint y: 76, distance: 96.1
click at [874, 60] on div "4777" at bounding box center [527, 70] width 960 height 25
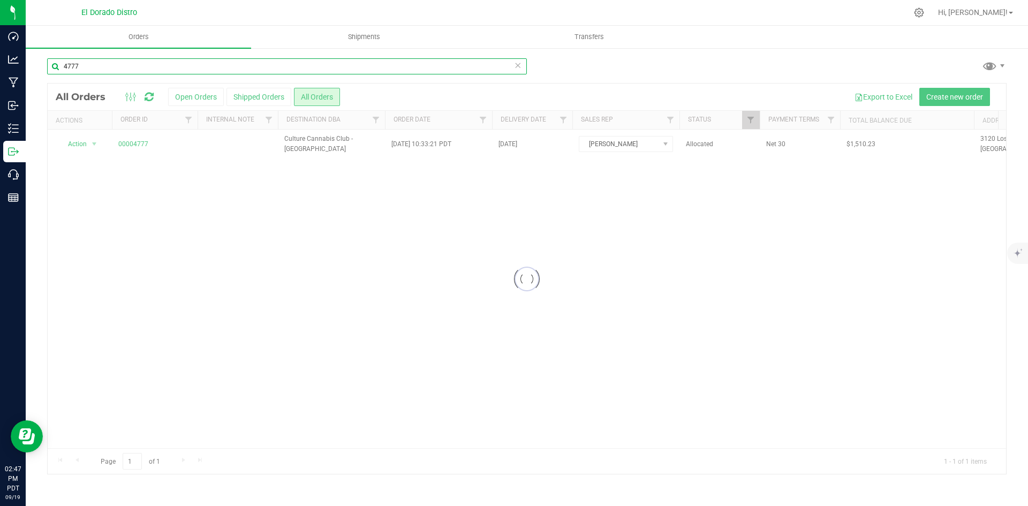
click at [106, 59] on input "4777" at bounding box center [287, 66] width 480 height 16
type input "4776"
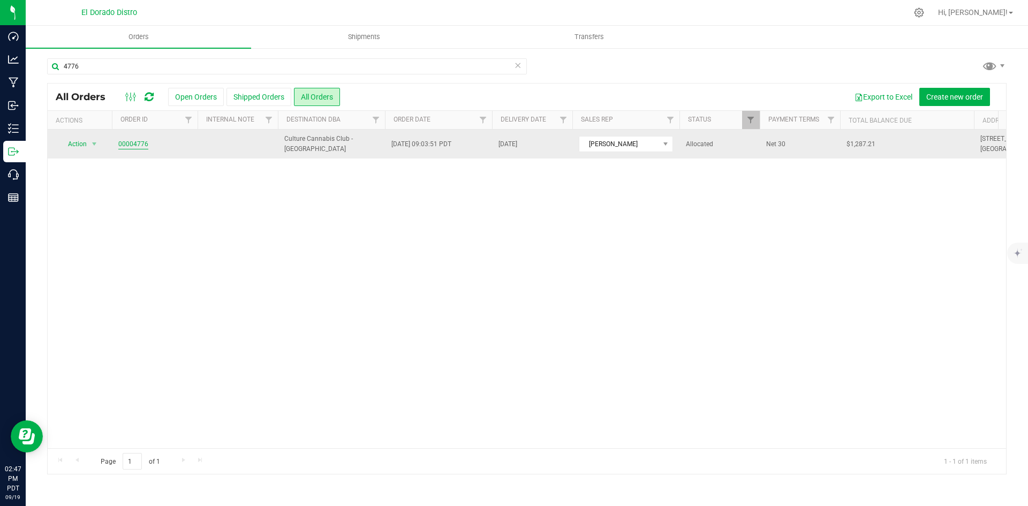
click at [143, 146] on link "00004776" at bounding box center [133, 144] width 30 height 10
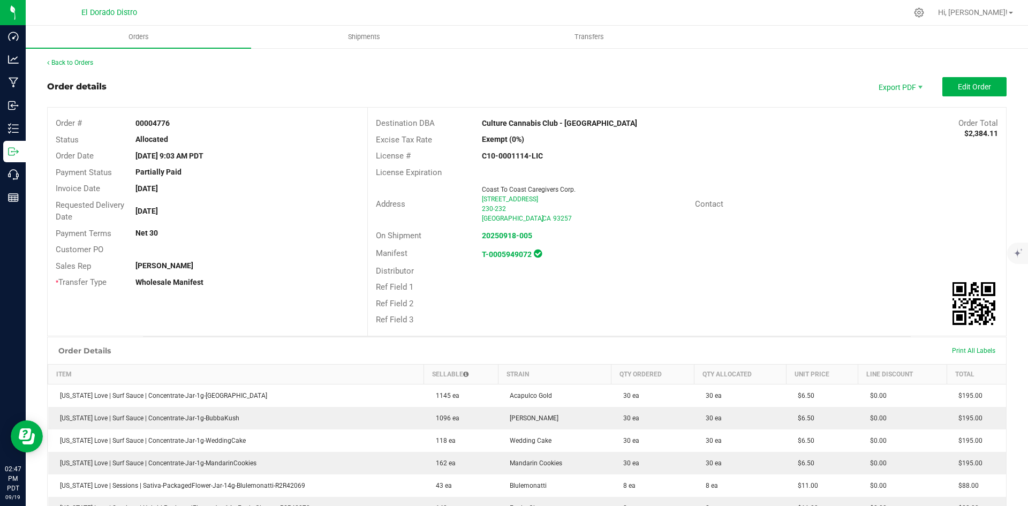
drag, startPoint x: 789, startPoint y: 238, endPoint x: 826, endPoint y: 242, distance: 37.7
click at [793, 235] on div "On Shipment 20250918-005" at bounding box center [687, 236] width 638 height 17
click at [697, 288] on div "Ref Field 1" at bounding box center [687, 287] width 638 height 17
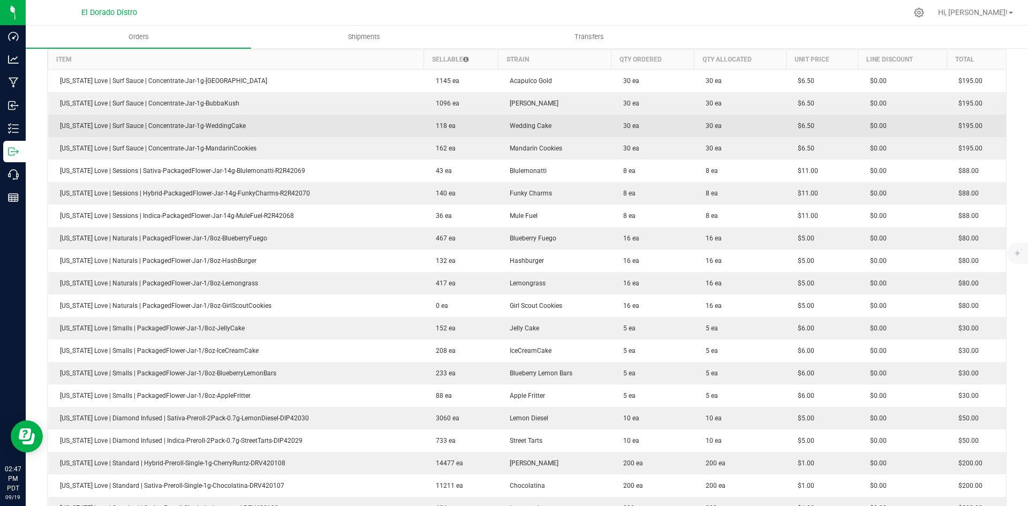
scroll to position [321, 0]
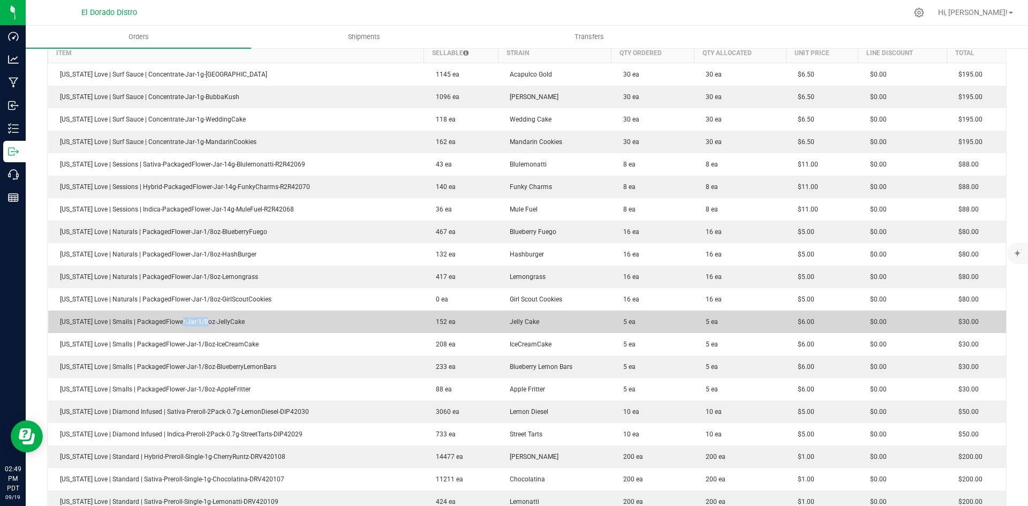
drag, startPoint x: 172, startPoint y: 322, endPoint x: 348, endPoint y: 312, distance: 175.9
click at [242, 325] on td "[US_STATE] Love | Smalls | PackagedFlower-Jar-1/8oz-JellyCake" at bounding box center [236, 322] width 376 height 22
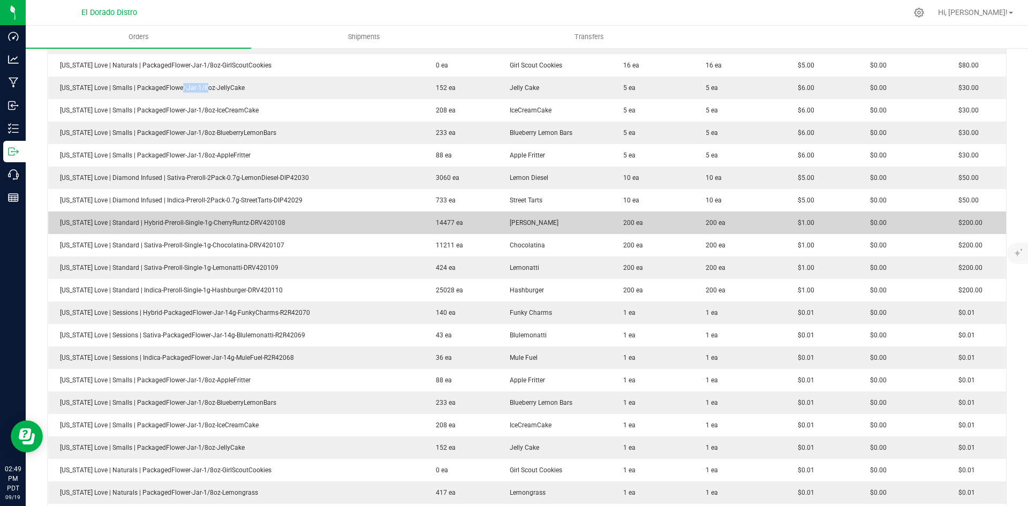
scroll to position [589, 0]
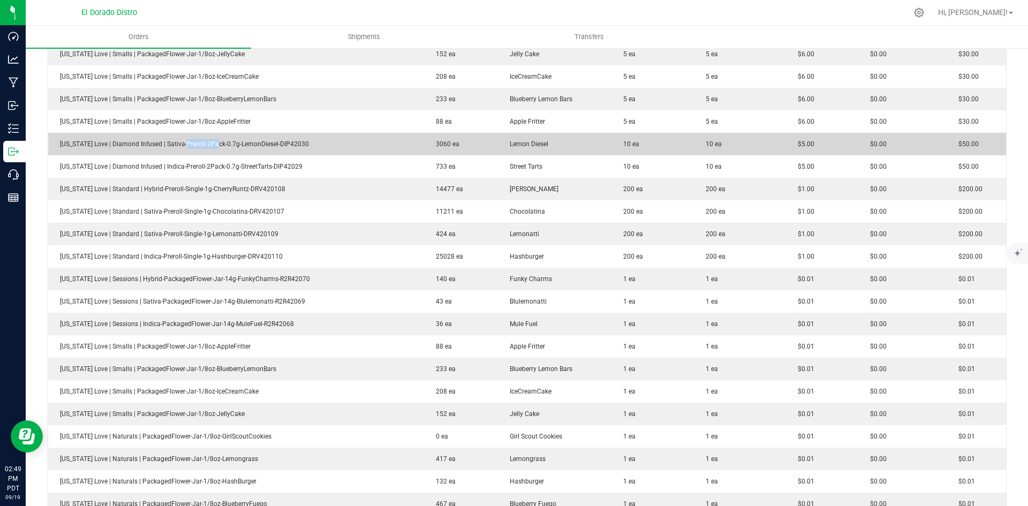
drag, startPoint x: 178, startPoint y: 139, endPoint x: 291, endPoint y: 147, distance: 113.3
click at [267, 146] on td "[US_STATE] Love | Diamond Infused | Sativa-Preroll-2Pack-0.7g-LemonDiesel-DIP42…" at bounding box center [236, 144] width 376 height 22
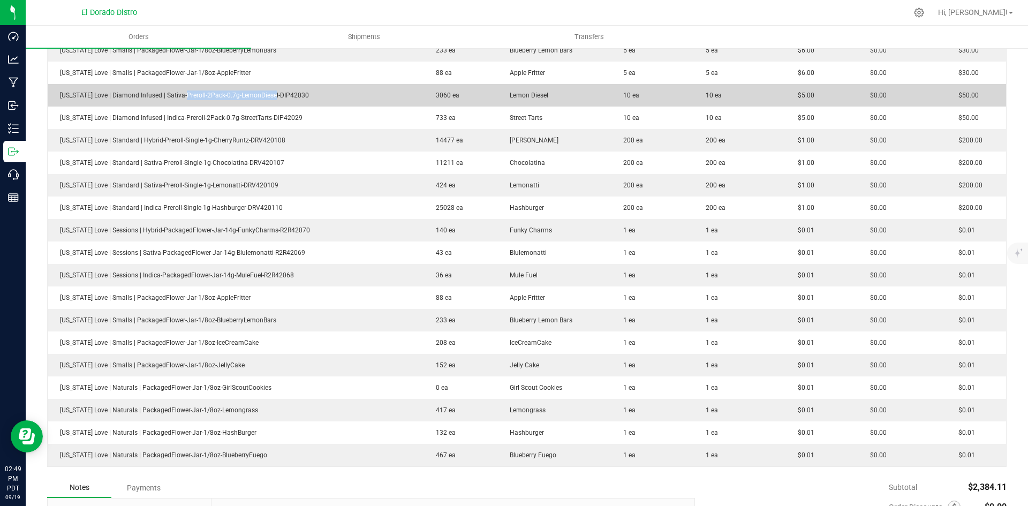
scroll to position [643, 0]
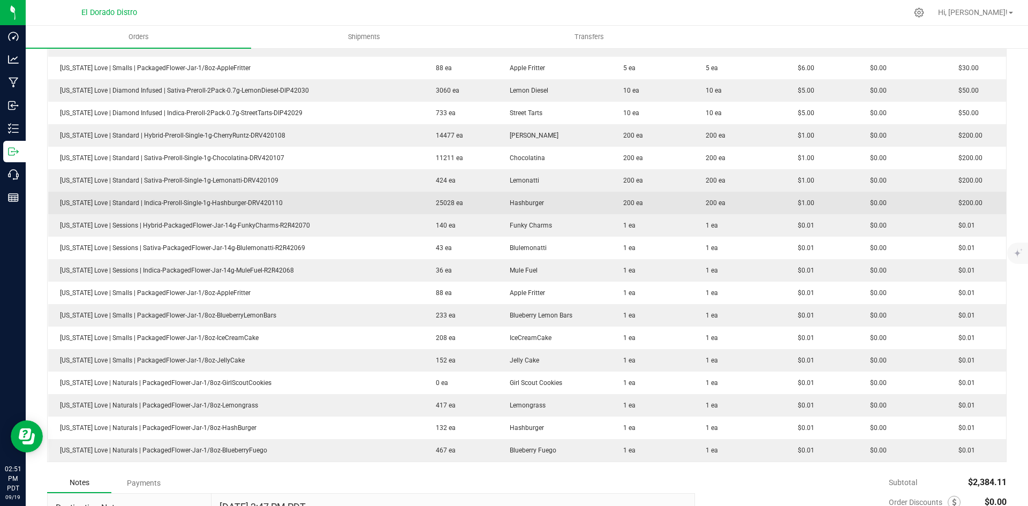
click at [739, 197] on td "200 ea" at bounding box center [740, 203] width 92 height 22
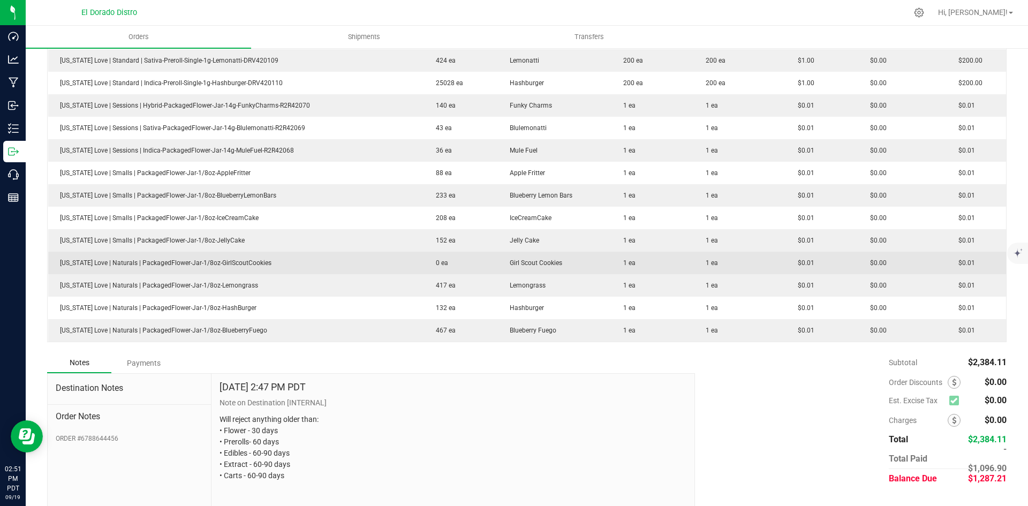
scroll to position [785, 0]
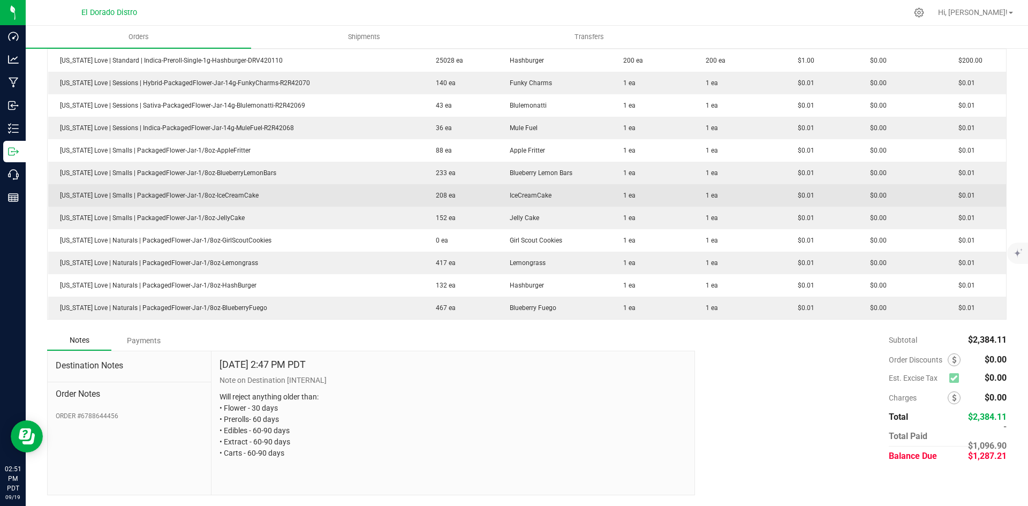
click at [582, 198] on td "IceCreamCake" at bounding box center [555, 195] width 114 height 22
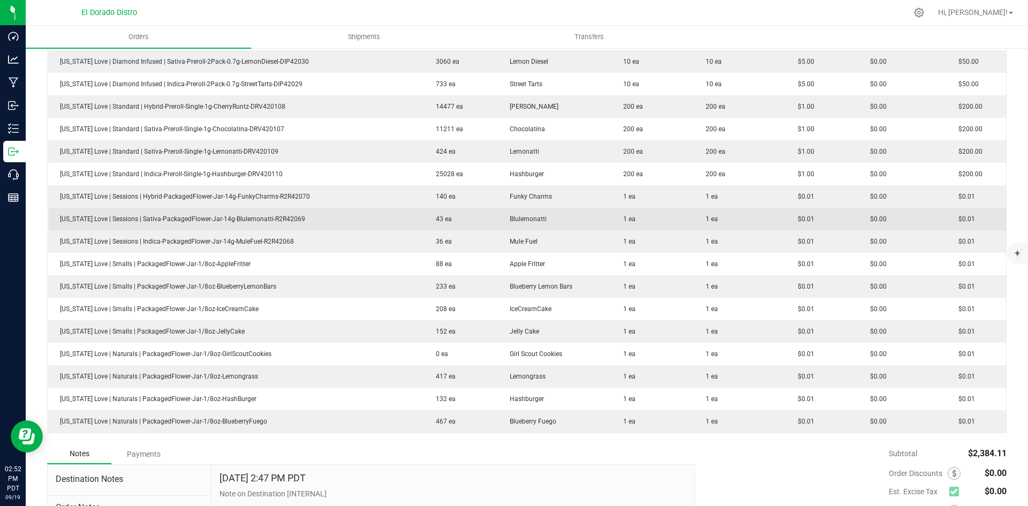
scroll to position [678, 0]
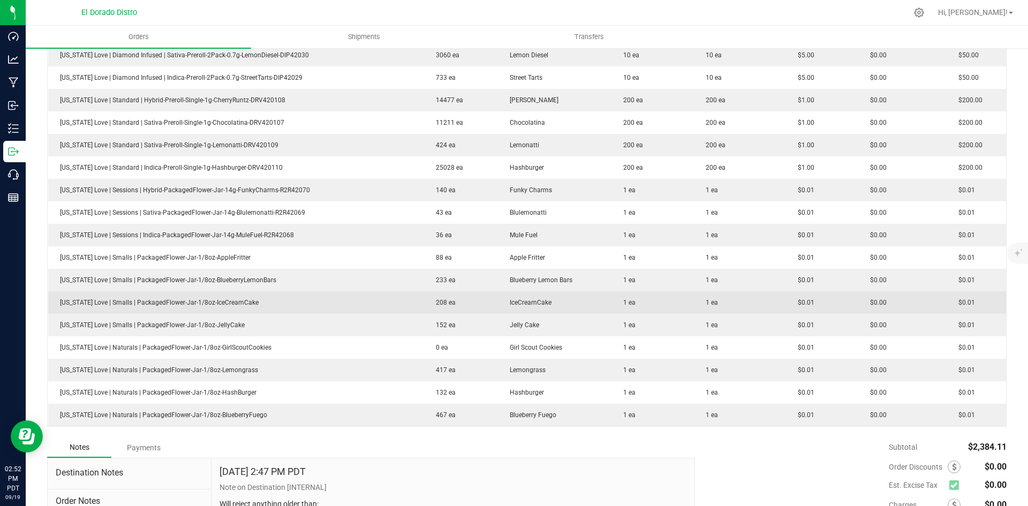
click at [822, 313] on tbody "[US_STATE] Love | Surf Sauce | Concentrate-Jar-1g-[GEOGRAPHIC_DATA] 1145 ea Aca…" at bounding box center [527, 66] width 959 height 720
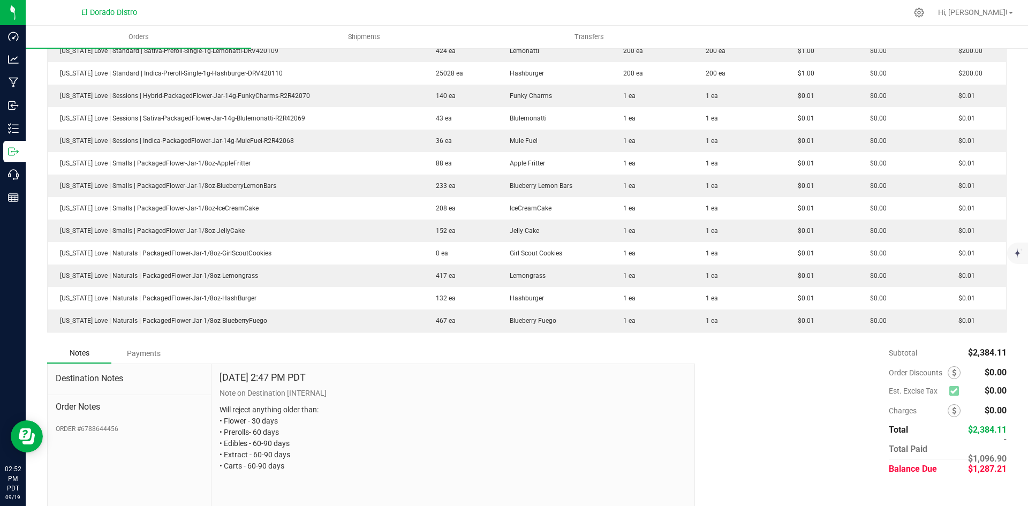
scroll to position [785, 0]
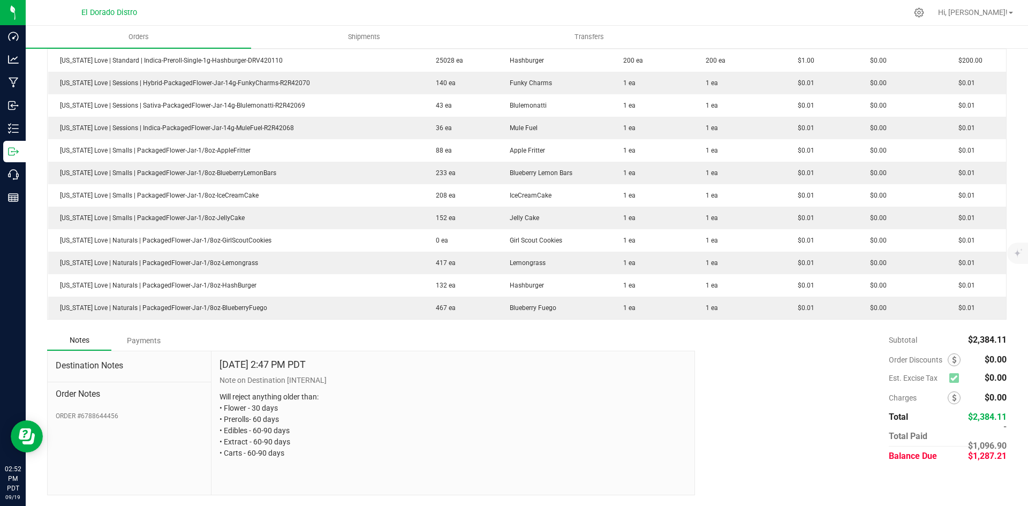
click at [776, 366] on div "Subtotal $2,384.11 Est. Excise Tax $0.00" at bounding box center [847, 398] width 320 height 136
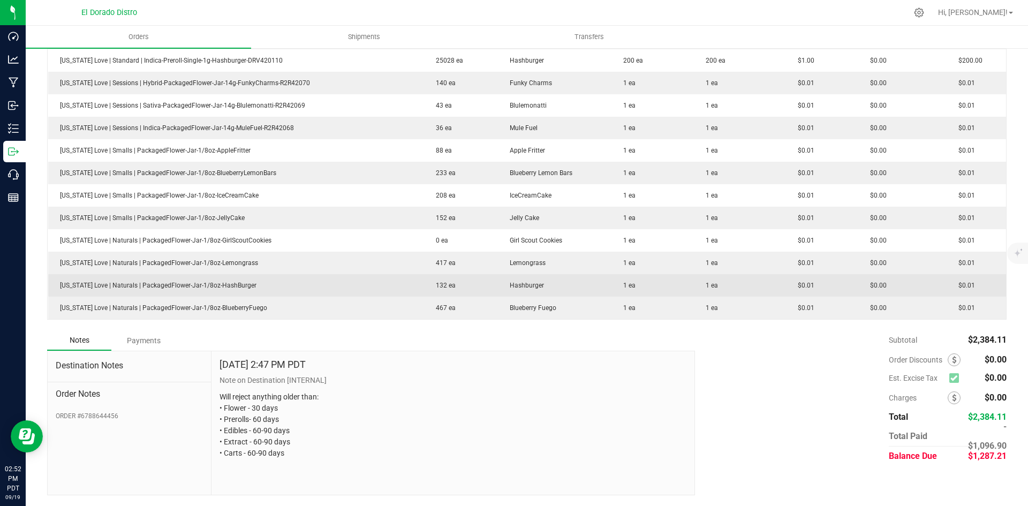
click at [913, 283] on td "$0.00" at bounding box center [903, 285] width 88 height 22
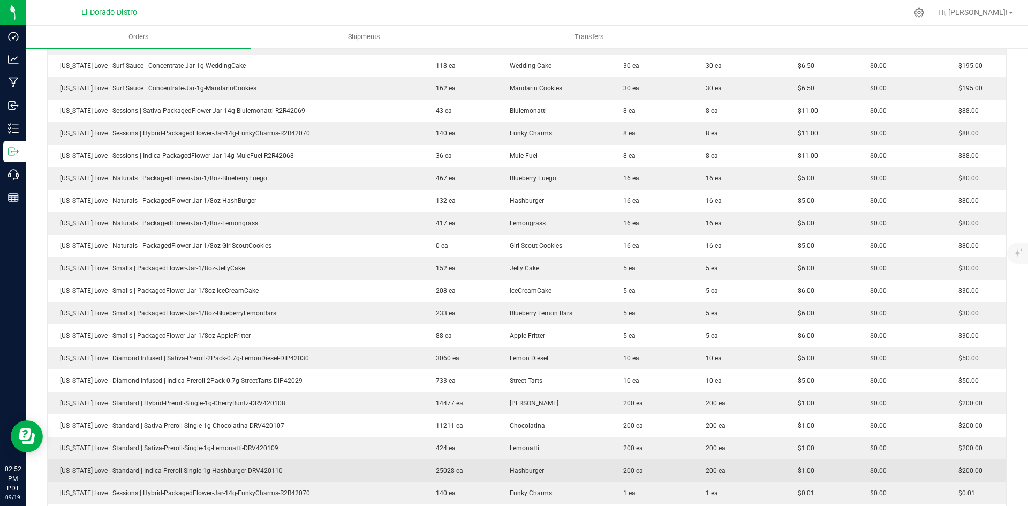
scroll to position [250, 0]
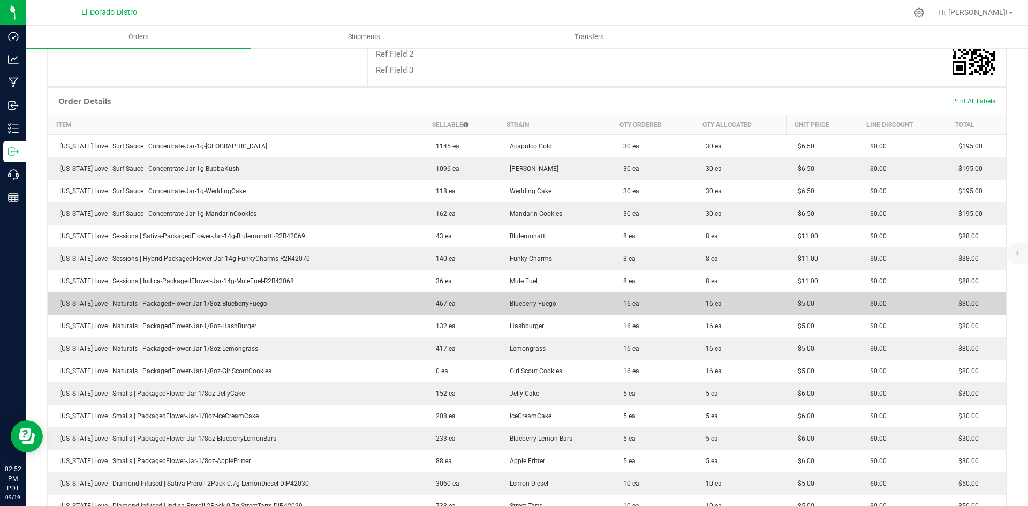
drag, startPoint x: 179, startPoint y: 299, endPoint x: 345, endPoint y: 296, distance: 166.1
click at [298, 301] on td "[US_STATE] Love | Naturals | PackagedFlower-Jar-1/8oz-BlueberryFuego" at bounding box center [236, 303] width 376 height 22
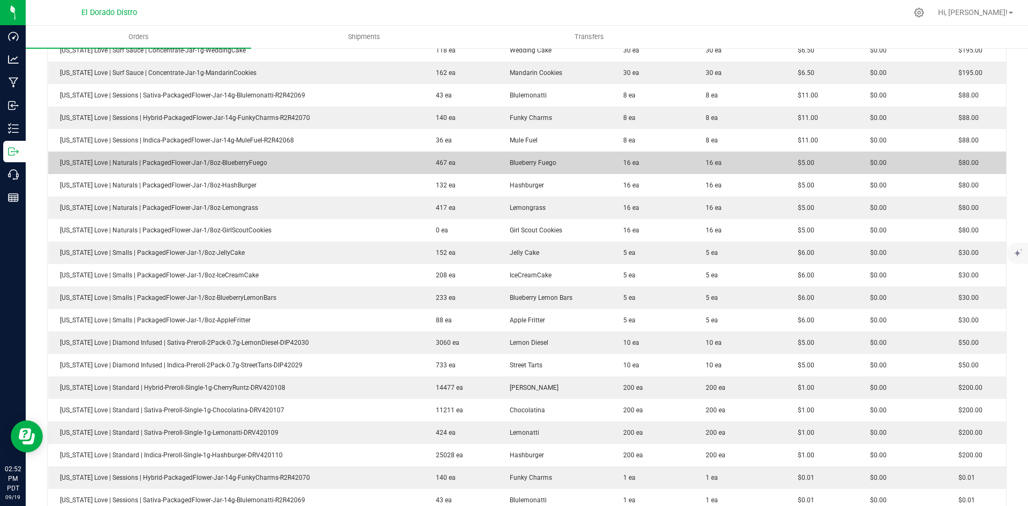
scroll to position [464, 0]
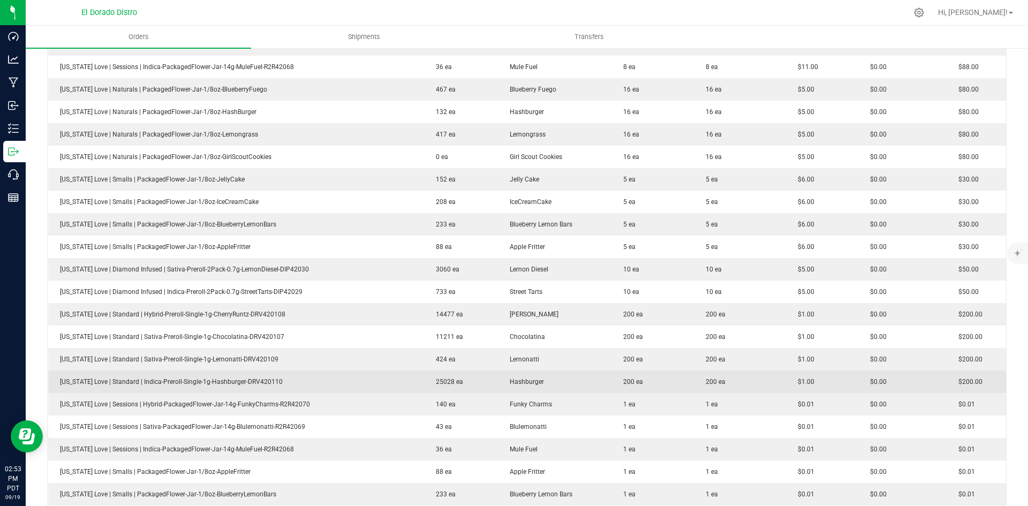
drag, startPoint x: 551, startPoint y: 213, endPoint x: 556, endPoint y: 387, distance: 173.6
click at [554, 212] on tbody "[US_STATE] Love | Surf Sauce | Concentrate-Jar-1g-[GEOGRAPHIC_DATA] 1145 ea Aca…" at bounding box center [527, 280] width 959 height 720
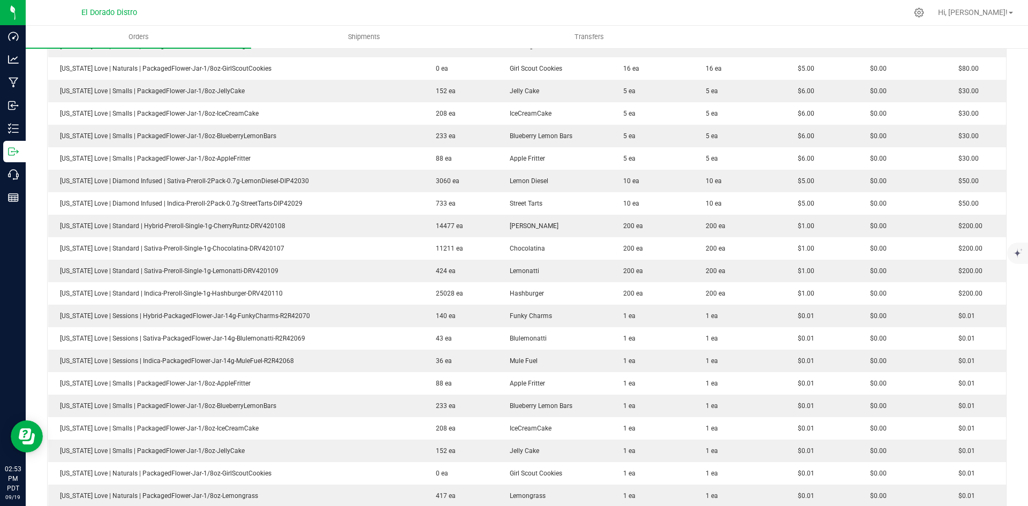
scroll to position [785, 0]
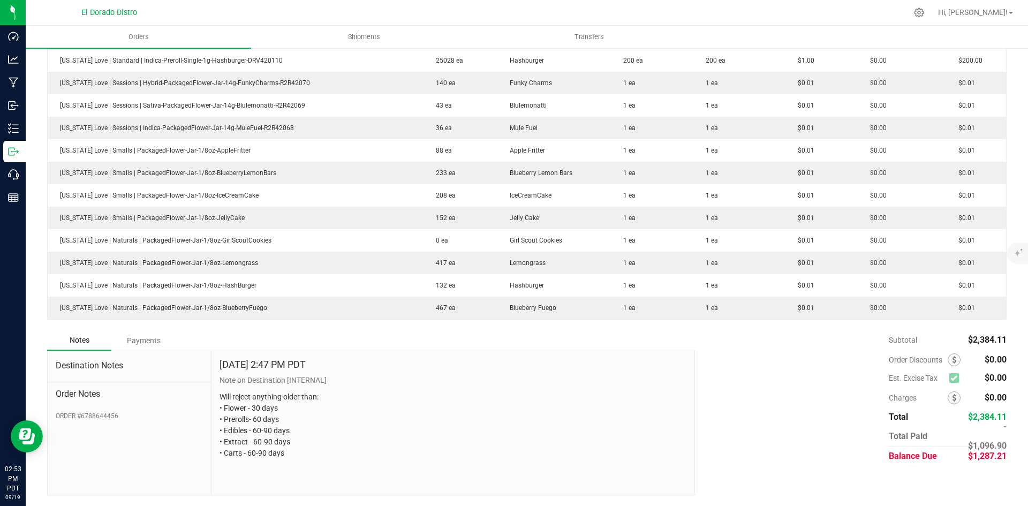
click at [772, 371] on div "Subtotal $2,384.11 Est. Excise Tax $0.00" at bounding box center [847, 398] width 320 height 136
click at [681, 351] on div "[DATE] 2:47 PM PDT Note on Destination [INTERNAL] Will reject anything older th…" at bounding box center [453, 423] width 483 height 144
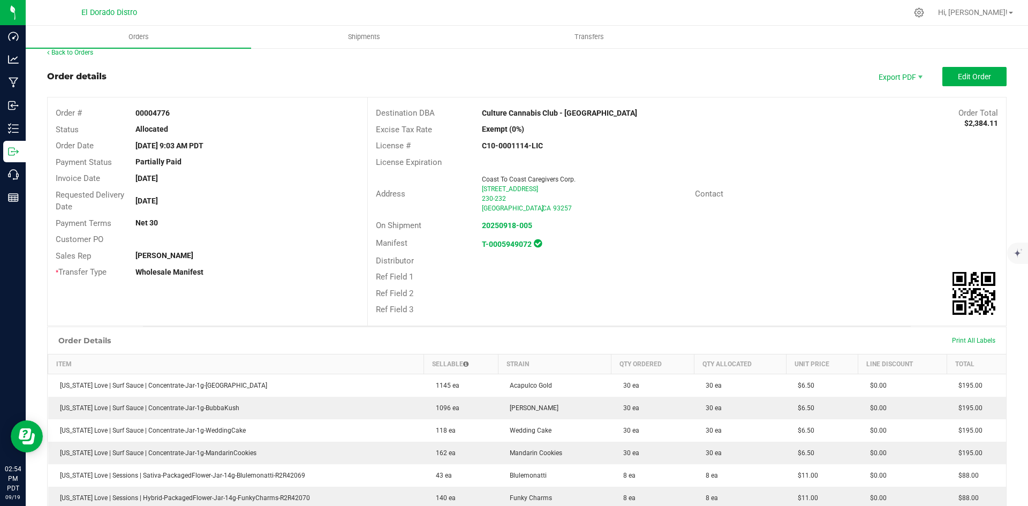
scroll to position [0, 0]
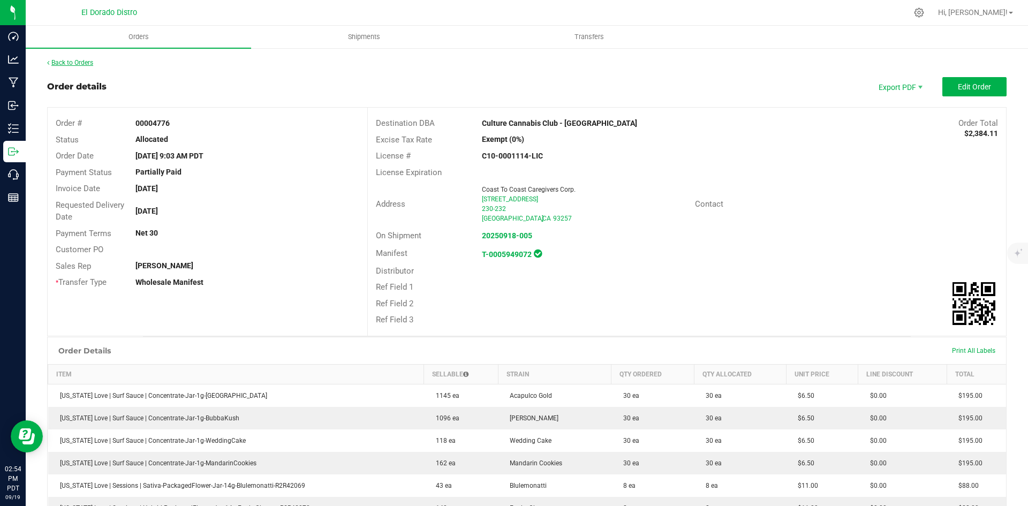
click at [72, 62] on link "Back to Orders" at bounding box center [70, 62] width 46 height 7
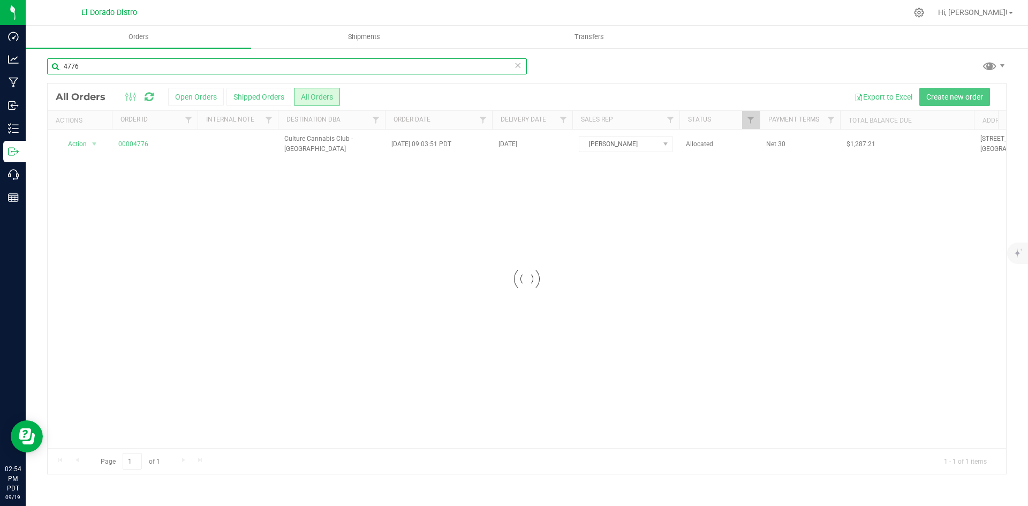
click at [106, 63] on input "4776" at bounding box center [287, 66] width 480 height 16
type input "4775"
